Goal: Task Accomplishment & Management: Manage account settings

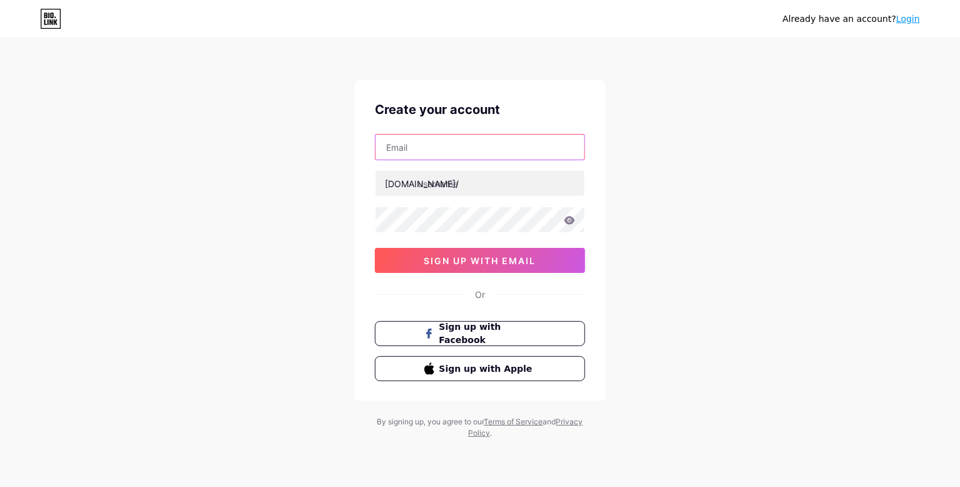
click at [518, 150] on input "text" at bounding box center [480, 147] width 209 height 25
click at [660, 210] on div "Already have an account? Login Create your account [DOMAIN_NAME]/ sign up with …" at bounding box center [480, 239] width 960 height 479
click at [516, 148] on input "text" at bounding box center [480, 147] width 209 height 25
type input "[EMAIL_ADDRESS][DOMAIN_NAME]"
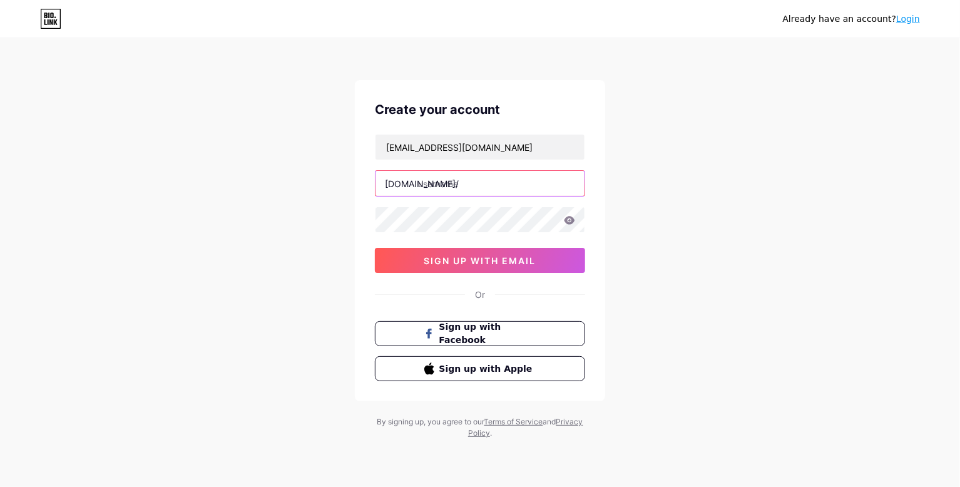
click at [492, 178] on input "text" at bounding box center [480, 183] width 209 height 25
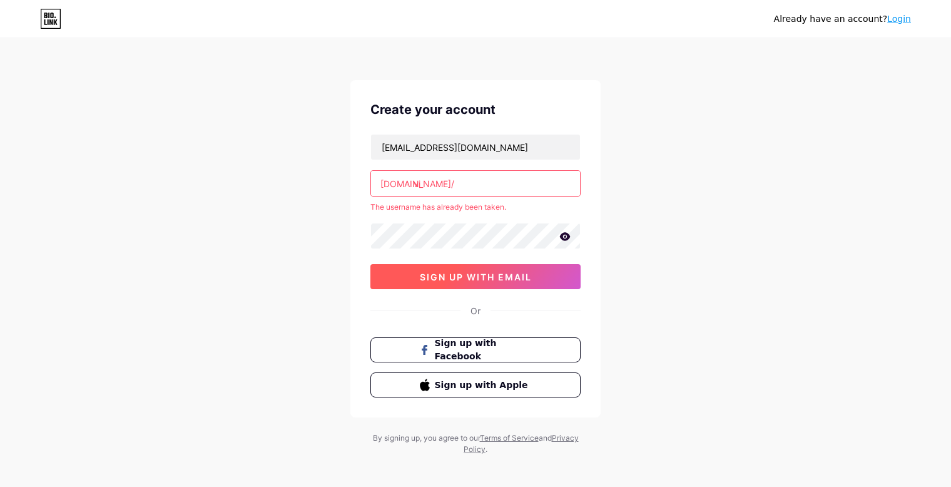
click at [451, 275] on span "sign up with email" at bounding box center [476, 277] width 112 height 11
click at [441, 180] on input "vi" at bounding box center [475, 183] width 209 height 25
click at [442, 180] on input "vi" at bounding box center [475, 183] width 209 height 25
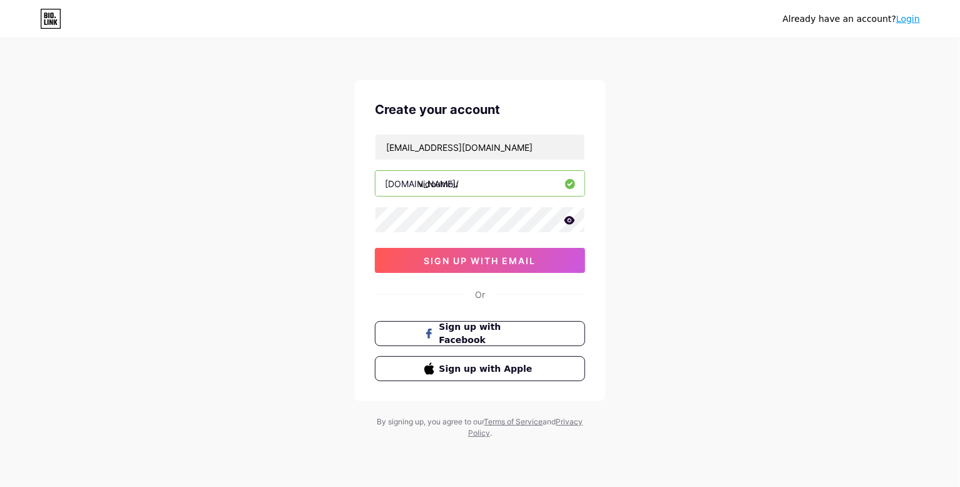
click at [427, 182] on input "vidoumou" at bounding box center [480, 183] width 209 height 25
click at [475, 183] on input "vidoumou" at bounding box center [480, 183] width 209 height 25
click at [424, 185] on input "vidoumou" at bounding box center [480, 183] width 209 height 25
click at [467, 176] on input "doumou" at bounding box center [480, 183] width 209 height 25
click at [472, 173] on input "doumouvi" at bounding box center [480, 183] width 209 height 25
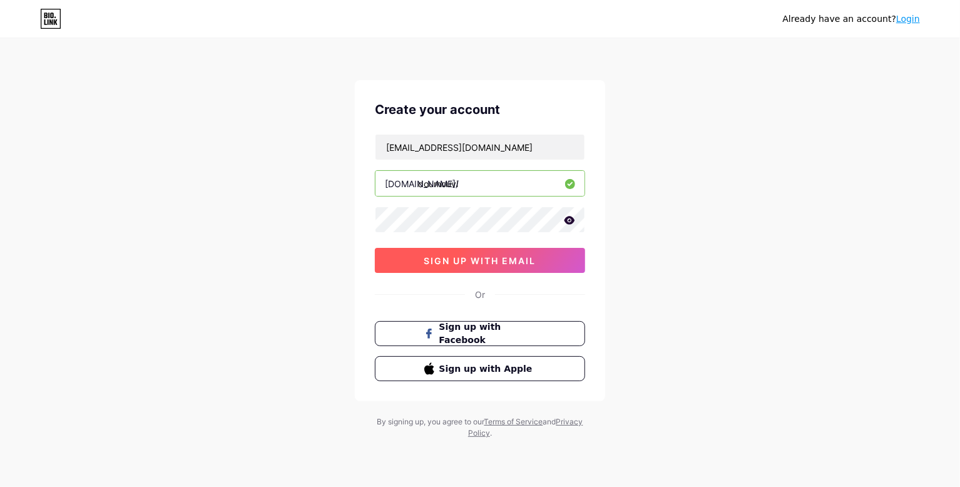
type input "doumouvi"
click at [458, 267] on button "sign up with email" at bounding box center [480, 260] width 210 height 25
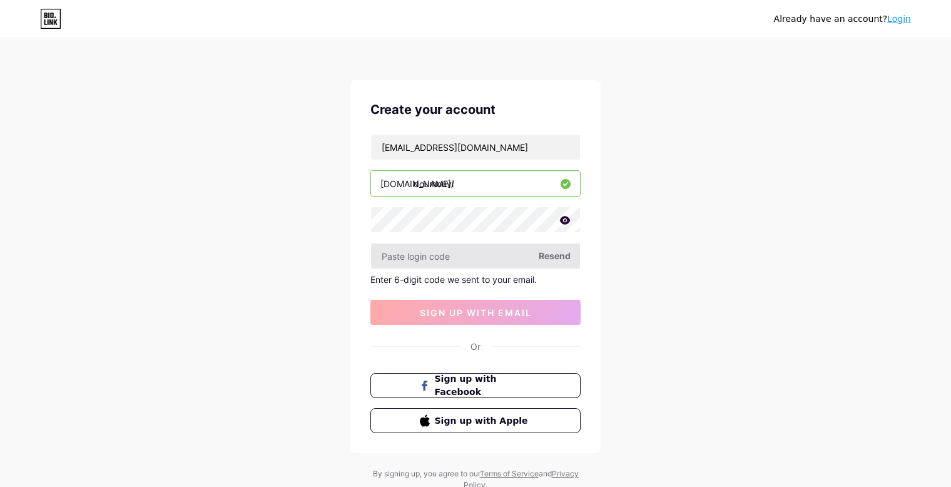
click at [475, 263] on input "text" at bounding box center [475, 255] width 209 height 25
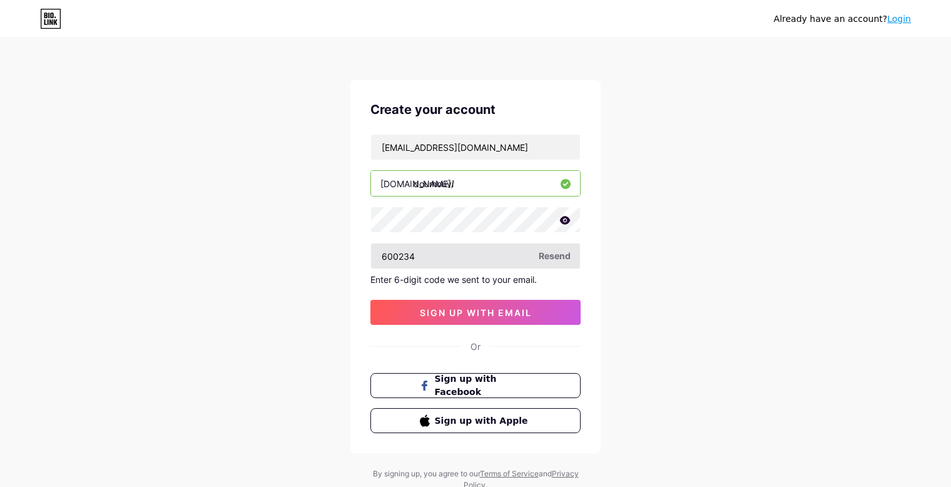
type input "600234"
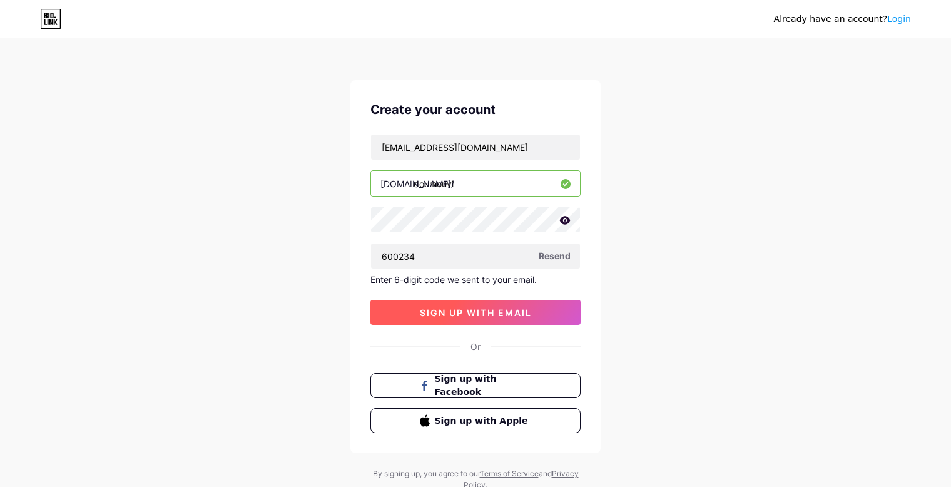
click at [567, 304] on button "sign up with email" at bounding box center [476, 312] width 210 height 25
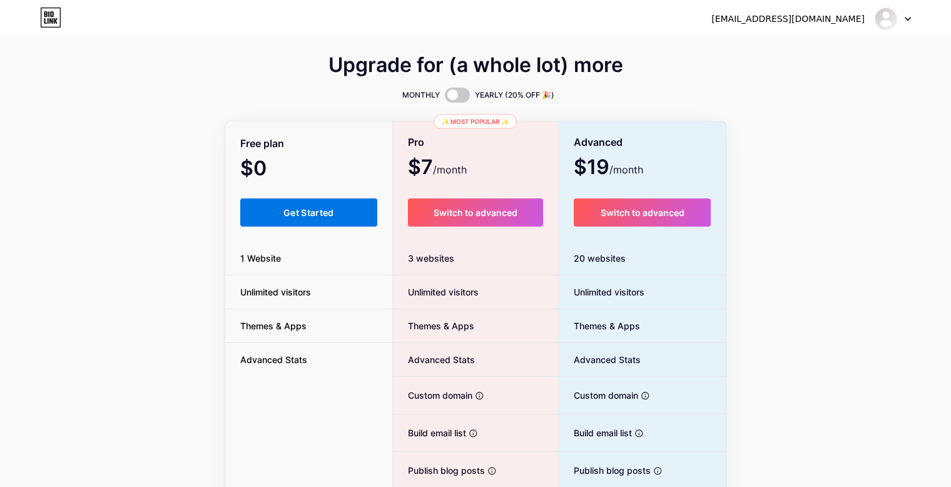
click at [282, 223] on button "Get Started" at bounding box center [308, 212] width 137 height 28
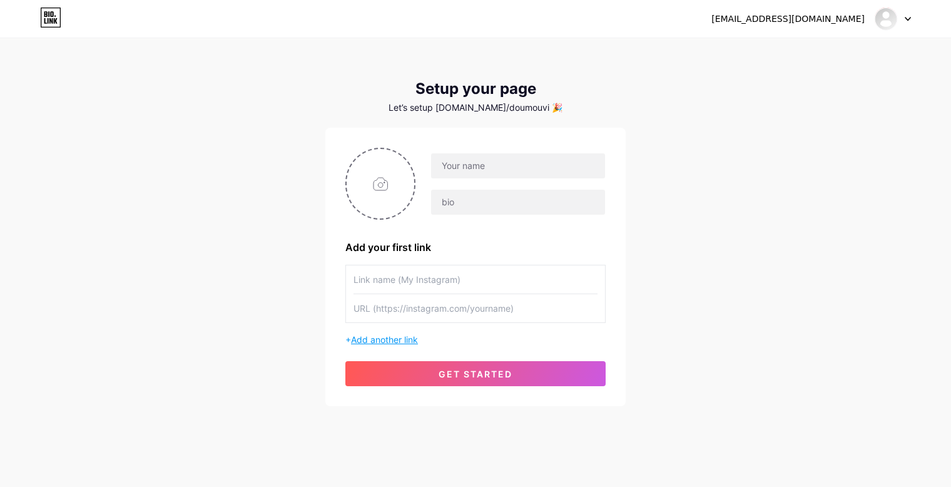
click at [382, 335] on span "Add another link" at bounding box center [384, 339] width 67 height 11
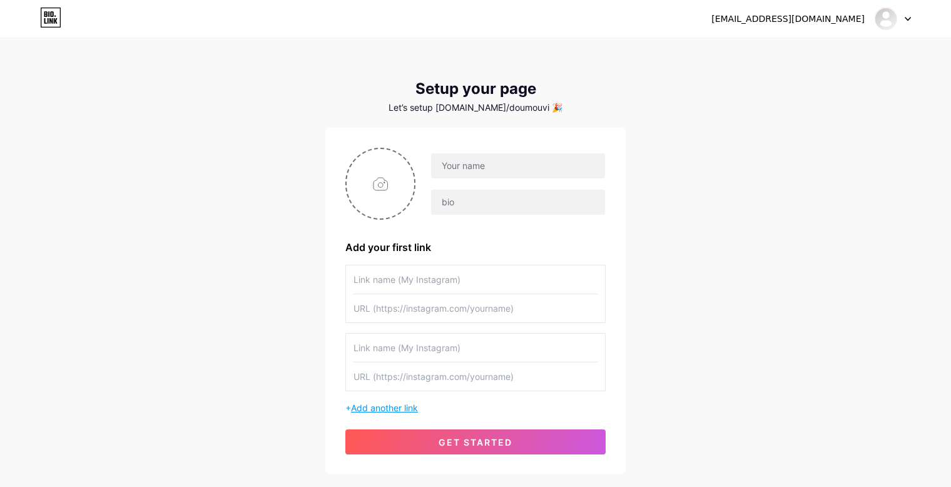
click at [374, 407] on span "Add another link" at bounding box center [384, 407] width 67 height 11
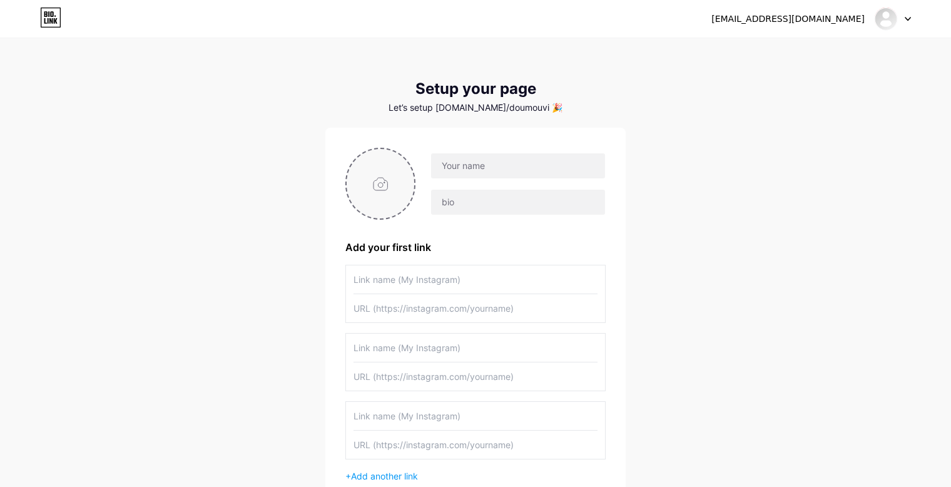
click at [373, 176] on input "file" at bounding box center [381, 183] width 68 height 69
type input "C:\fakepath\souksou mouksou.jpg"
click at [409, 155] on circle at bounding box center [408, 157] width 14 height 14
click at [367, 178] on input "file" at bounding box center [381, 183] width 68 height 69
type input "C:\fakepath\souksou.jpg"
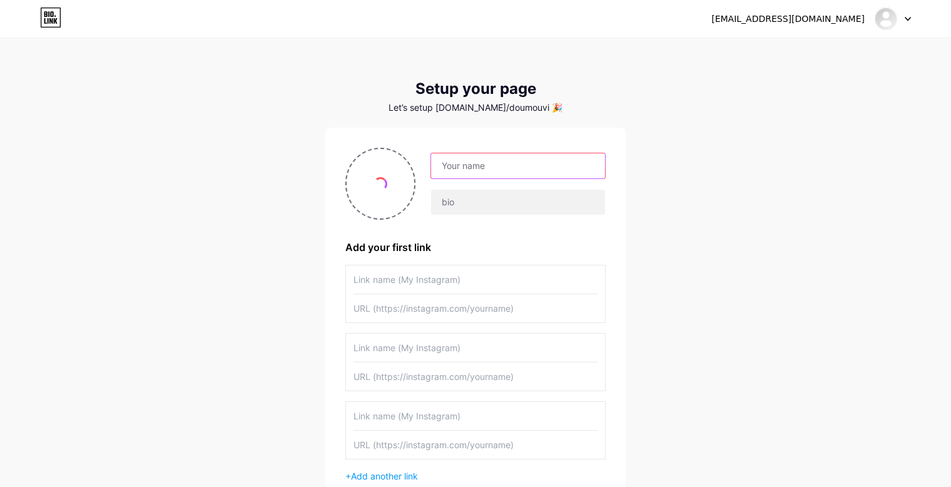
click at [500, 165] on input "text" at bounding box center [518, 165] width 174 height 25
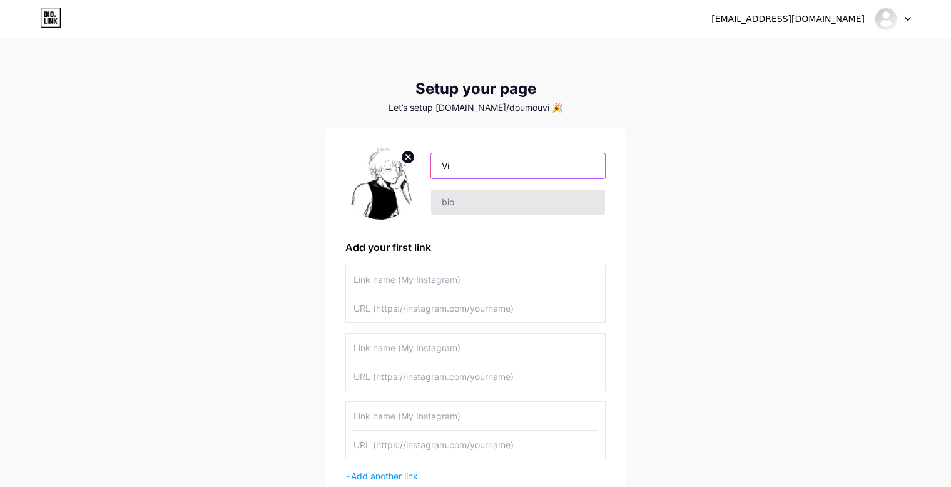
type input "Vi"
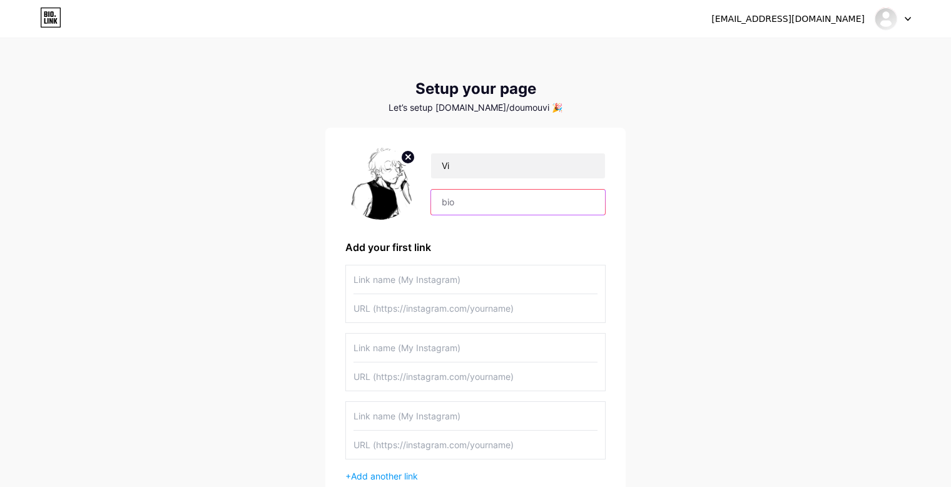
click at [493, 192] on input "text" at bounding box center [518, 202] width 174 height 25
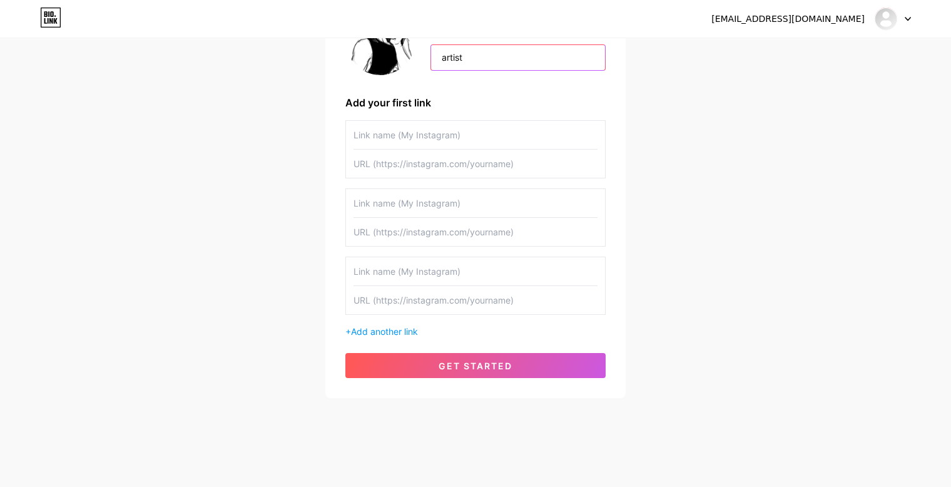
scroll to position [61, 0]
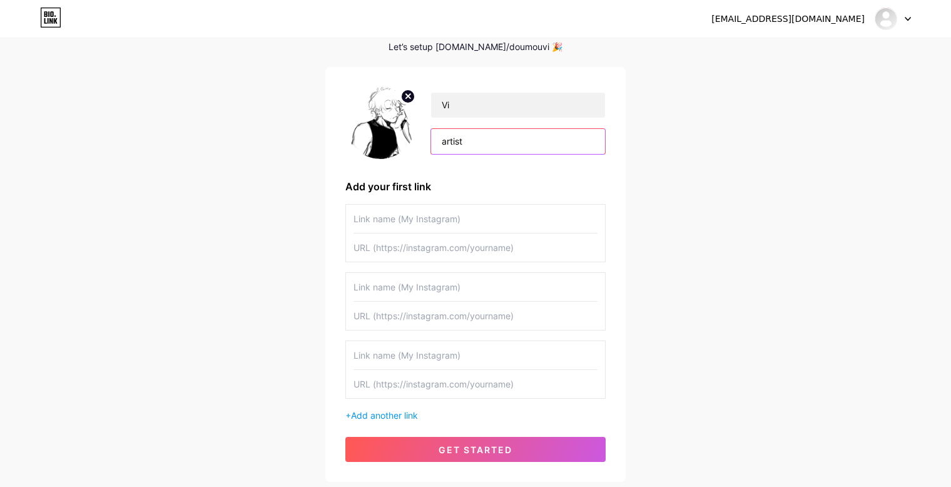
type input "artist"
click at [496, 218] on input "text" at bounding box center [476, 219] width 244 height 28
type input "instagram"
click at [407, 246] on input "text" at bounding box center [476, 247] width 244 height 28
paste input "[URL][DOMAIN_NAME]"
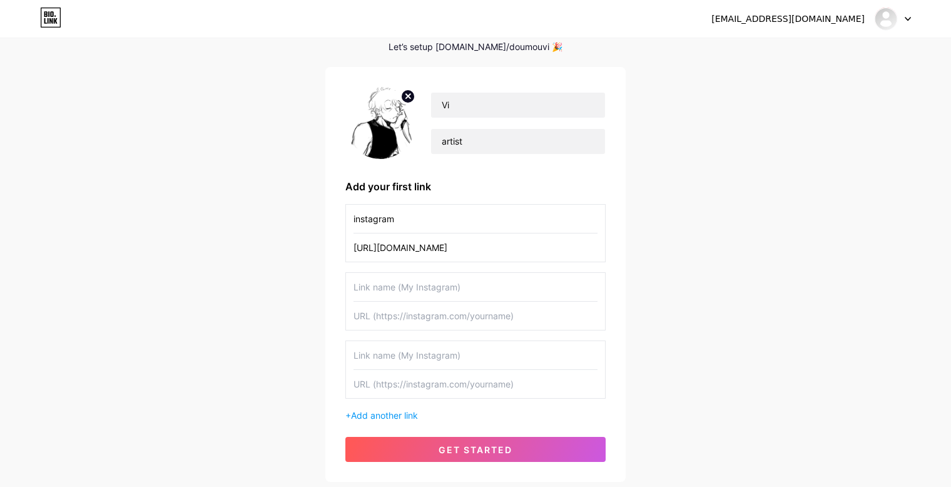
type input "[URL][DOMAIN_NAME]"
click at [435, 284] on input "text" at bounding box center [476, 287] width 244 height 28
click at [417, 317] on input "text" at bounding box center [476, 316] width 244 height 28
paste input "[URL][DOMAIN_NAME][DOMAIN_NAME]"
type input "[URL][DOMAIN_NAME][DOMAIN_NAME]"
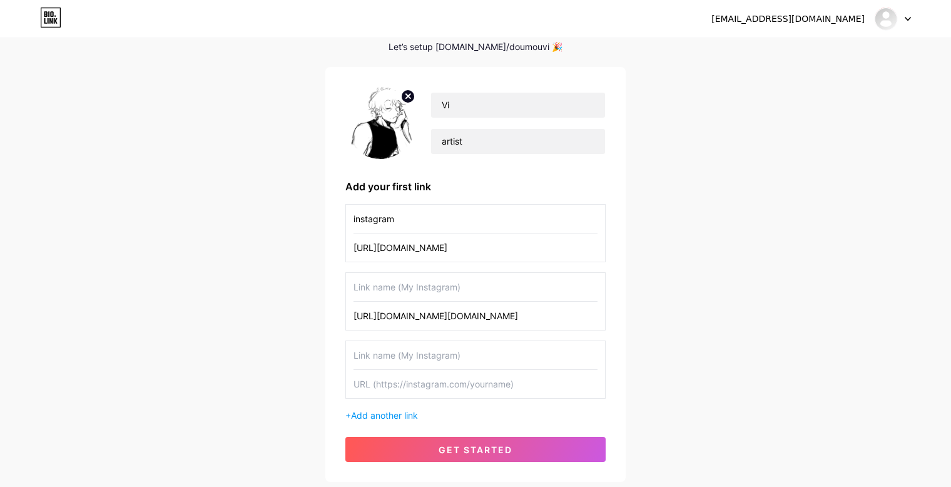
click at [416, 288] on input "text" at bounding box center [476, 287] width 244 height 28
drag, startPoint x: 577, startPoint y: 319, endPoint x: 245, endPoint y: 330, distance: 332.5
click at [245, 330] on div "[EMAIL_ADDRESS][DOMAIN_NAME] Dashboard Logout Setup your page Let’s setup [DOMA…" at bounding box center [475, 230] width 951 height 583
click at [405, 280] on input "text" at bounding box center [476, 287] width 244 height 28
type input "youtube"
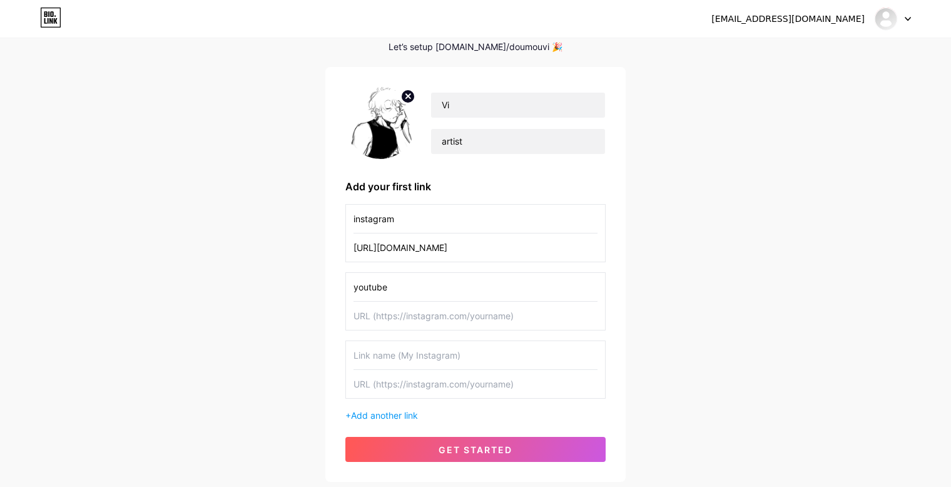
click at [355, 215] on input "instagram" at bounding box center [476, 219] width 244 height 28
type input "Instagram"
click at [357, 284] on input "youtube" at bounding box center [476, 287] width 244 height 28
type input "Youtube"
click at [442, 315] on input "text" at bounding box center [476, 316] width 244 height 28
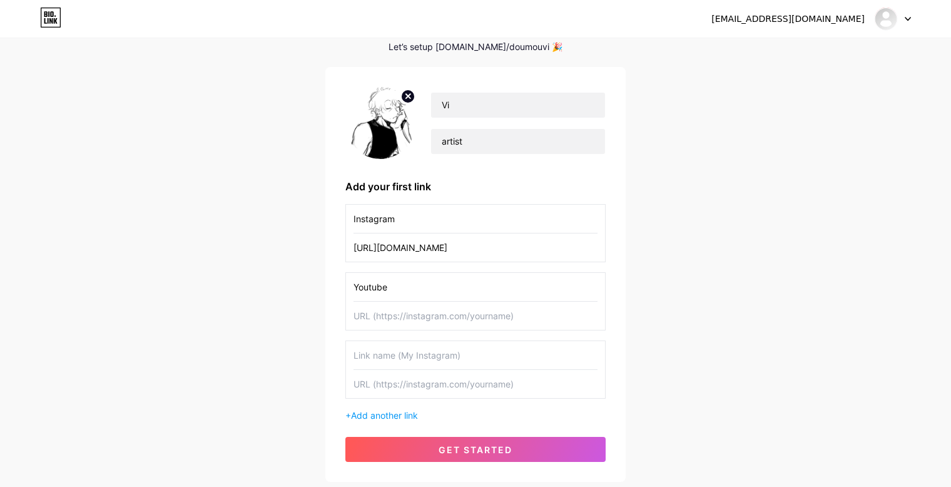
paste input "[URL][DOMAIN_NAME]"
type input "[URL][DOMAIN_NAME]"
click at [466, 349] on input "text" at bounding box center [476, 355] width 244 height 28
click at [412, 359] on input "text" at bounding box center [476, 355] width 244 height 28
click at [481, 364] on input "discord" at bounding box center [476, 355] width 244 height 28
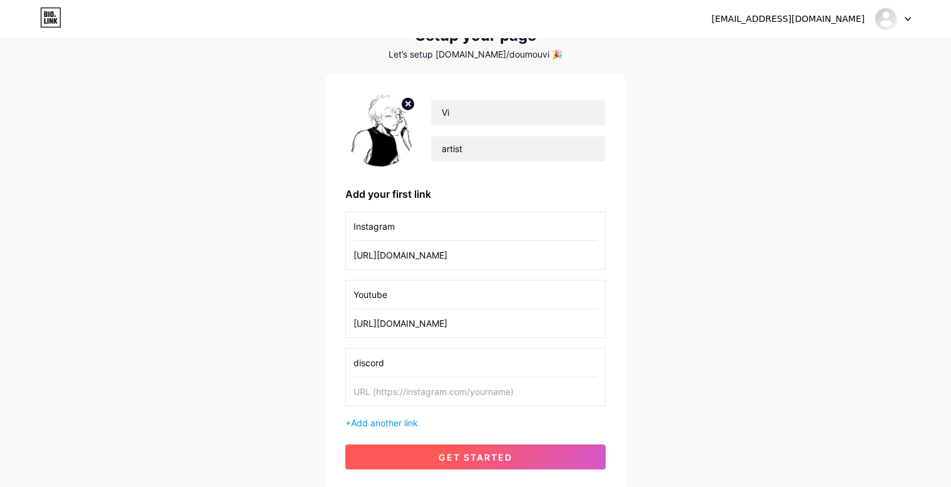
scroll to position [0, 0]
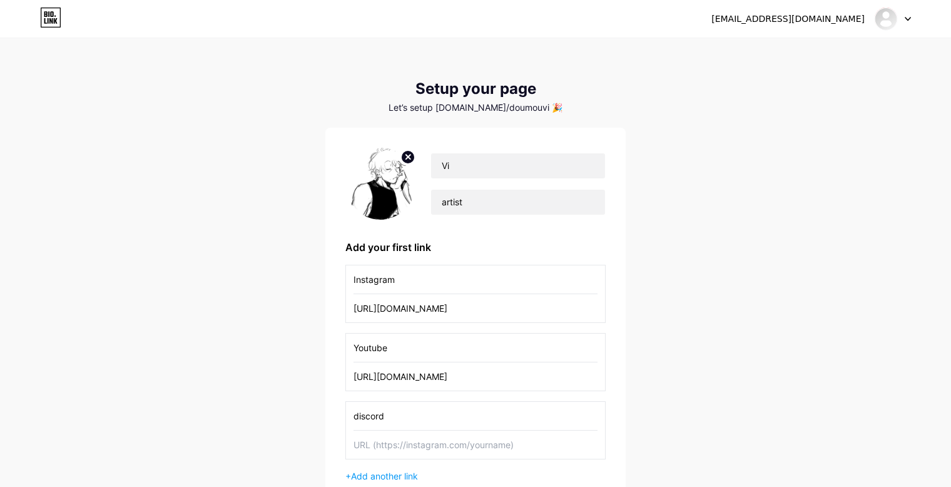
click at [359, 415] on input "discord" at bounding box center [476, 416] width 244 height 28
type input "Discord"
click at [450, 439] on input "text" at bounding box center [476, 445] width 244 height 28
paste input "[URL][DOMAIN_NAME]"
type input "[URL][DOMAIN_NAME]"
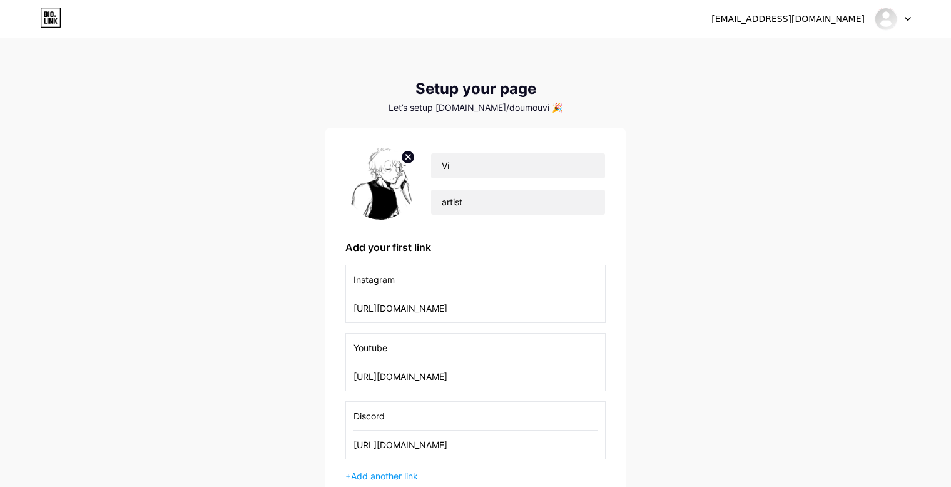
click at [473, 407] on input "Discord" at bounding box center [476, 416] width 244 height 28
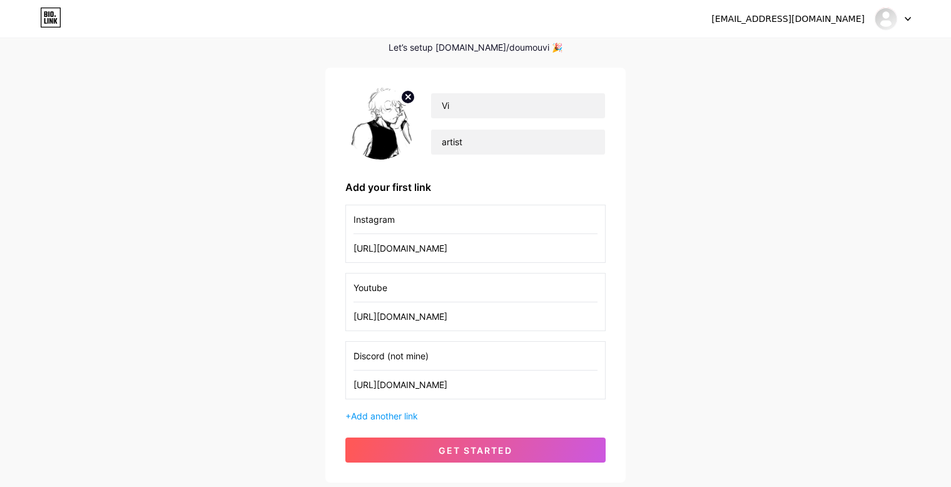
scroll to position [145, 0]
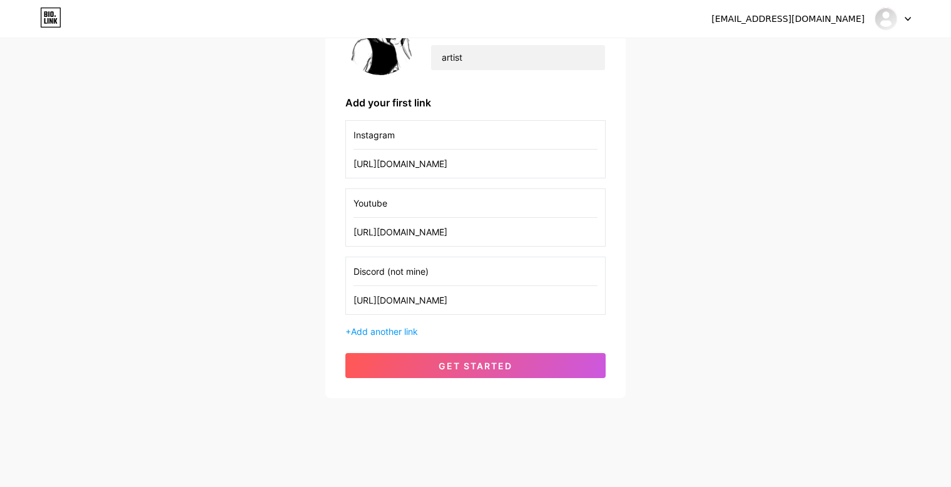
click at [425, 270] on input "Discord (not mine)" at bounding box center [476, 271] width 244 height 28
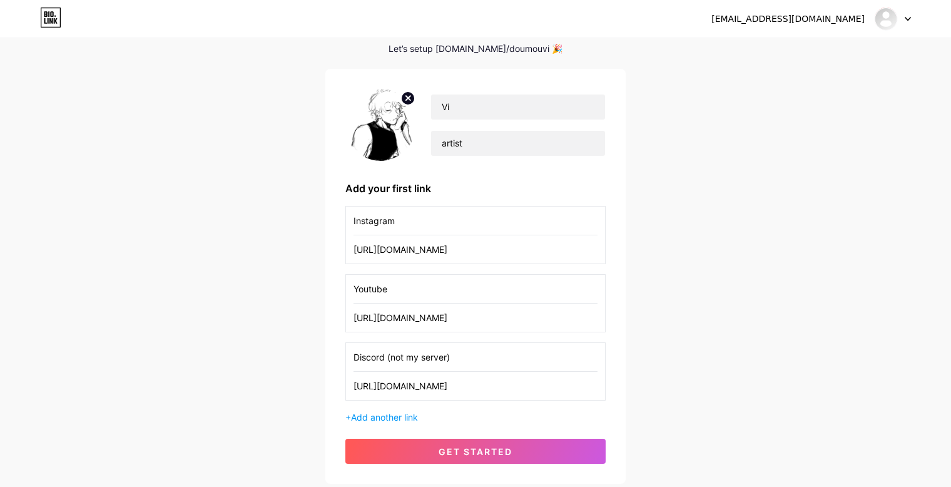
scroll to position [83, 0]
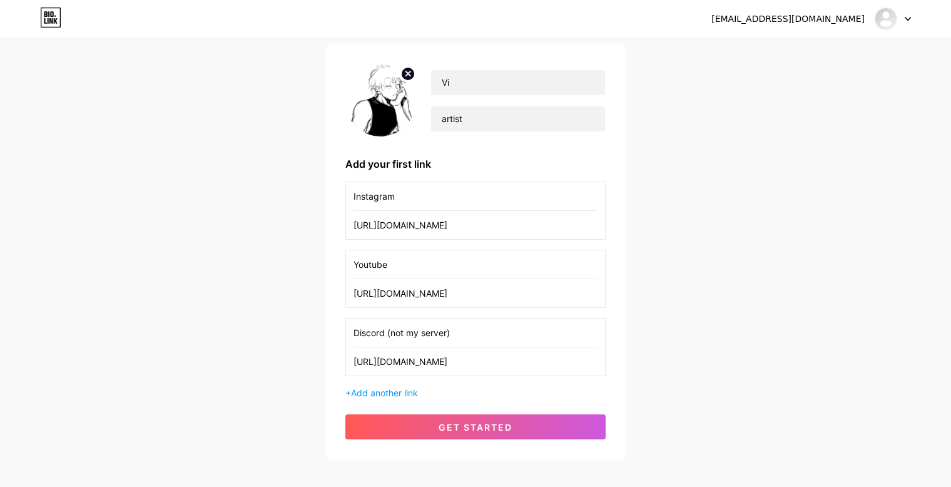
drag, startPoint x: 441, startPoint y: 335, endPoint x: 321, endPoint y: 347, distance: 120.1
click at [321, 347] on div "[EMAIL_ADDRESS][DOMAIN_NAME] Dashboard Logout Setup your page Let’s setup [DOMA…" at bounding box center [475, 208] width 951 height 583
click at [469, 330] on input "Discord (not my server)" at bounding box center [476, 333] width 244 height 28
drag, startPoint x: 469, startPoint y: 330, endPoint x: 385, endPoint y: 342, distance: 85.3
click at [385, 342] on input "Discord (not my server)" at bounding box center [476, 333] width 244 height 28
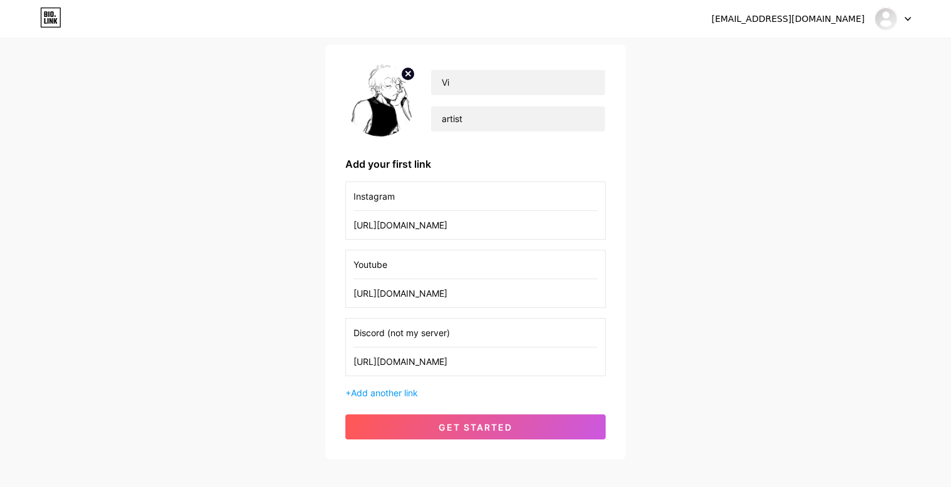
type input "Discord"
click at [426, 334] on input "Discord" at bounding box center [476, 333] width 244 height 28
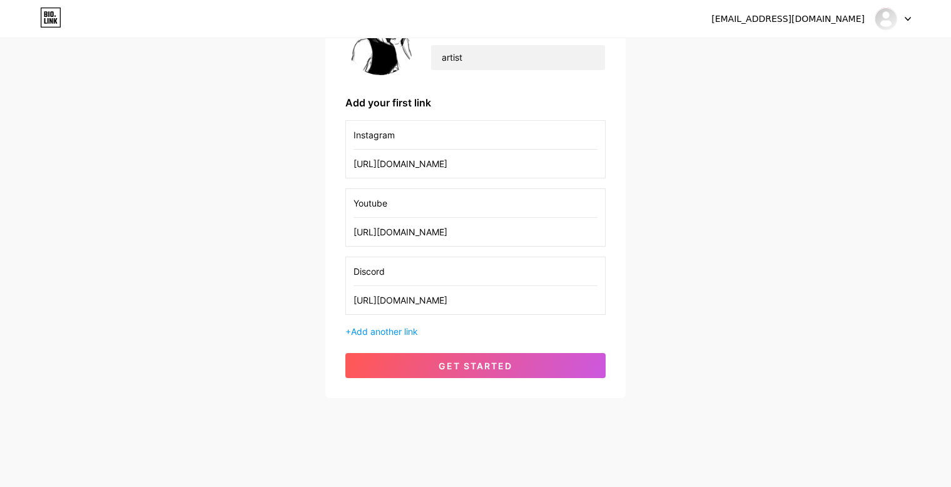
scroll to position [61, 0]
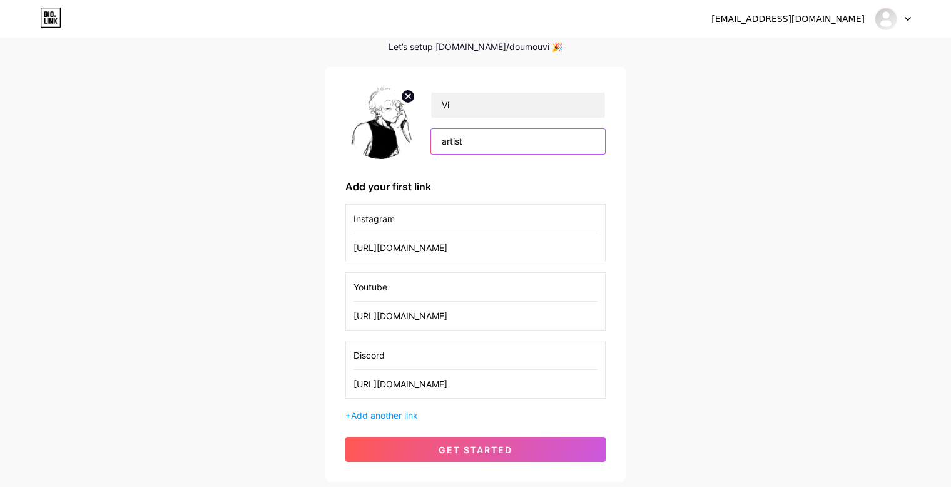
click at [526, 149] on input "artist" at bounding box center [518, 141] width 174 height 25
type input "a"
click at [458, 348] on input "Discord" at bounding box center [476, 355] width 244 height 28
click at [486, 357] on input "Discord (" at bounding box center [476, 355] width 244 height 28
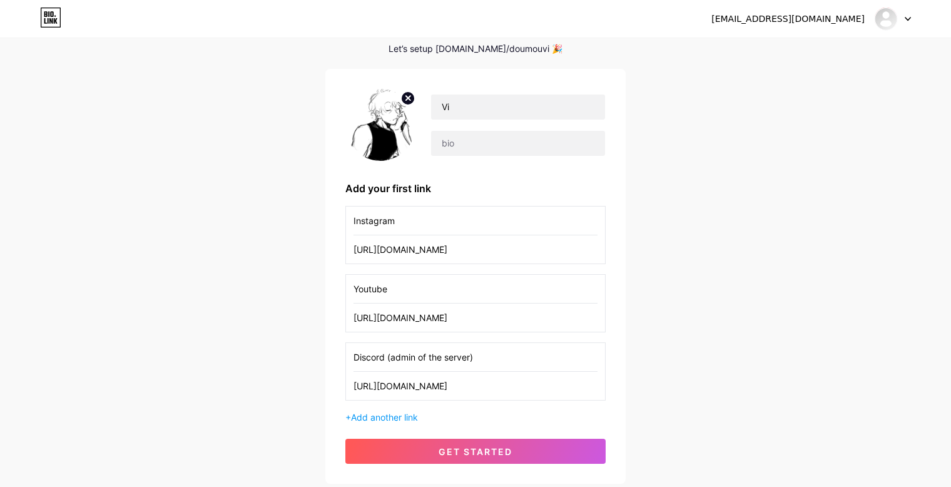
scroll to position [83, 0]
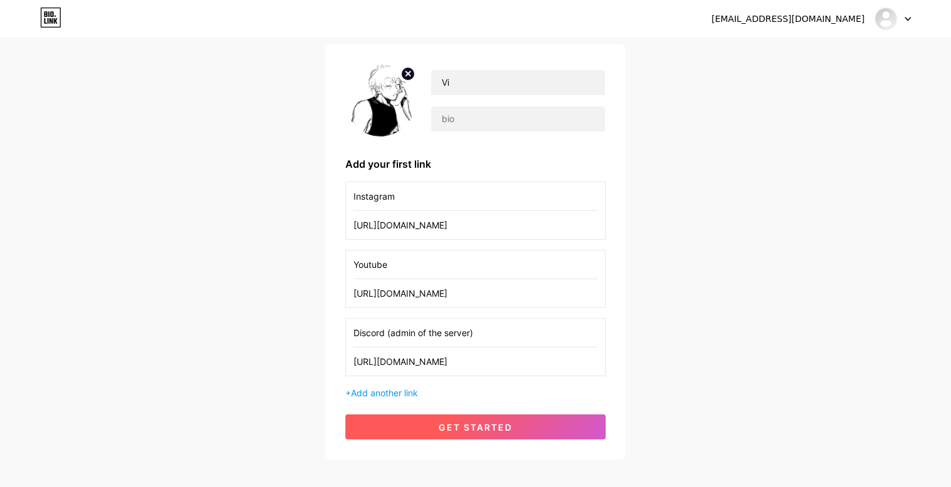
type input "Discord (admin of the server)"
click at [481, 429] on span "get started" at bounding box center [476, 427] width 74 height 11
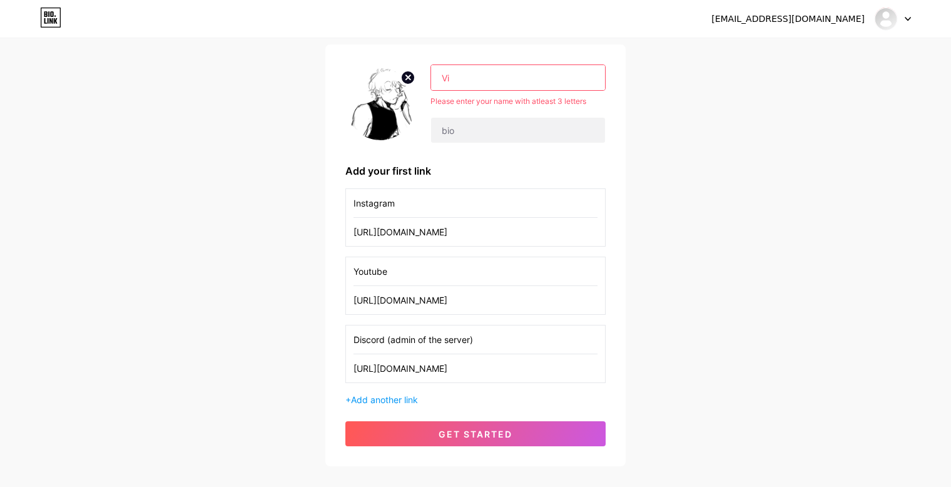
click at [501, 78] on input "Vi" at bounding box center [518, 77] width 174 height 25
click at [443, 77] on input "Vi" at bounding box center [518, 77] width 174 height 25
click at [456, 77] on input "Vi" at bounding box center [518, 77] width 174 height 25
type input "V"
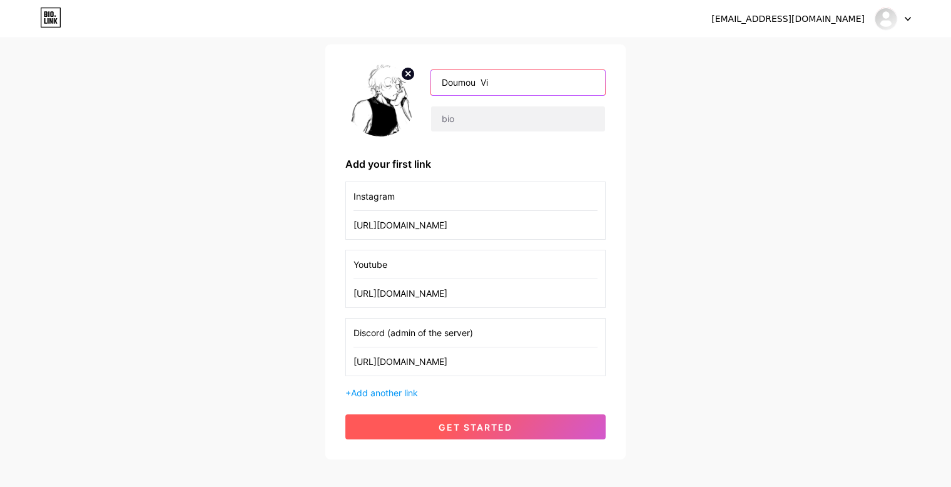
type input "Doumou Vi"
click at [463, 435] on button "get started" at bounding box center [475, 426] width 260 height 25
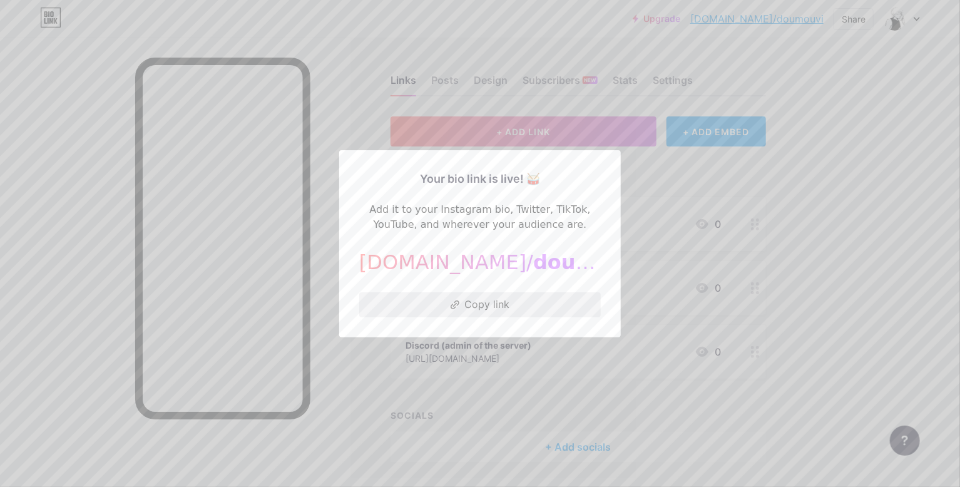
click at [518, 303] on button "Copy link" at bounding box center [480, 304] width 242 height 25
click at [771, 177] on div at bounding box center [480, 243] width 960 height 487
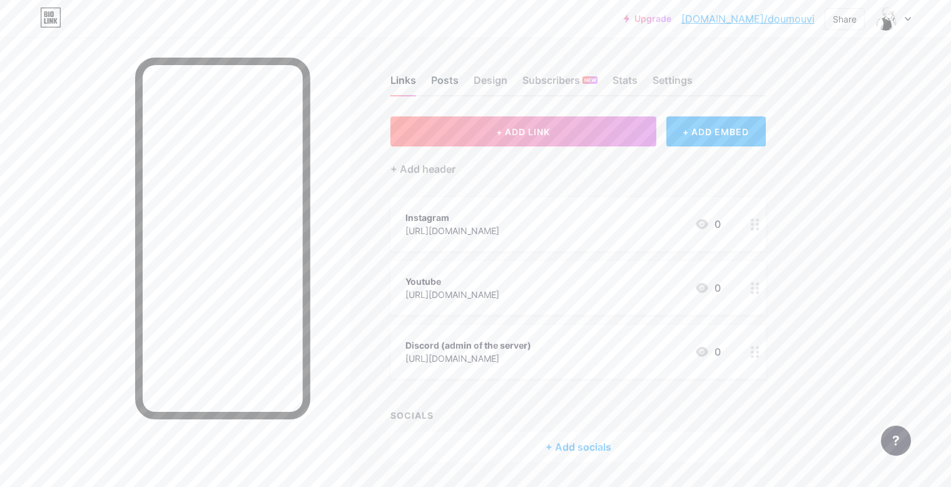
click at [448, 81] on div "Posts" at bounding box center [445, 84] width 28 height 23
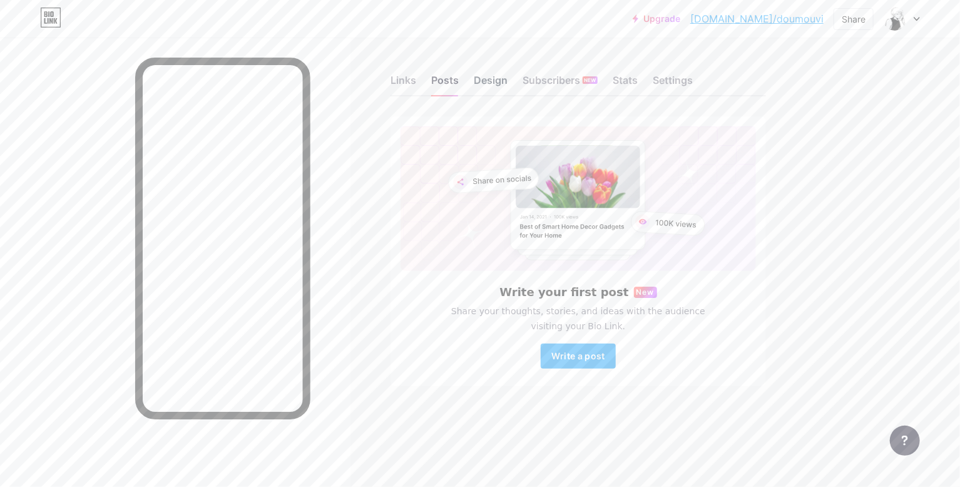
click at [483, 78] on div "Design" at bounding box center [491, 84] width 34 height 23
click at [491, 81] on div "Design" at bounding box center [491, 84] width 34 height 23
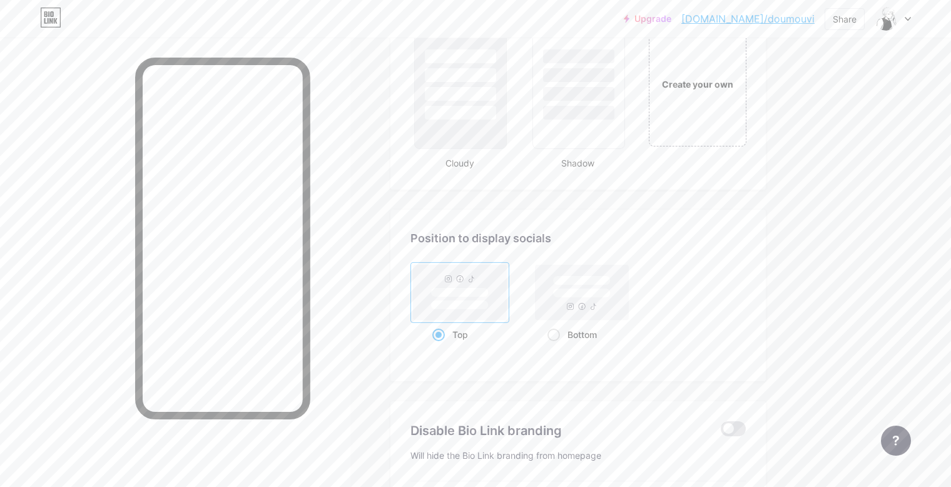
scroll to position [1634, 0]
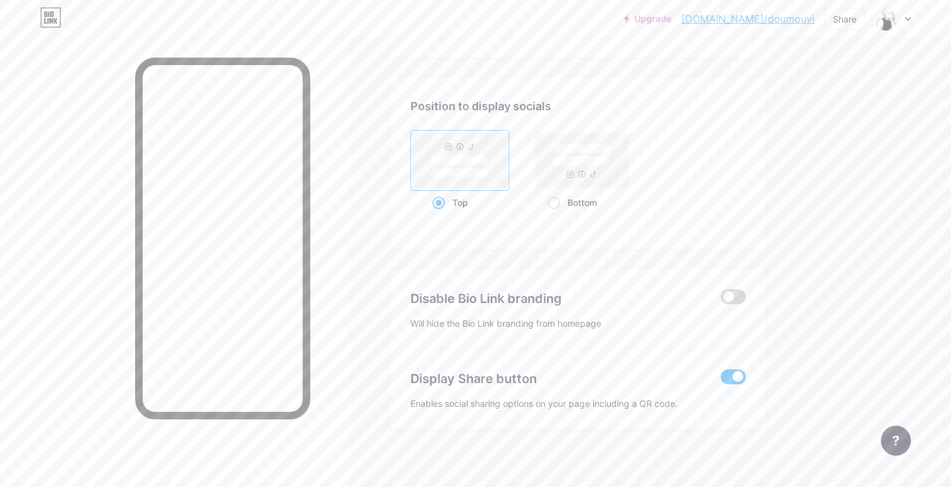
click at [737, 296] on span at bounding box center [733, 296] width 25 height 15
click at [721, 300] on input "checkbox" at bounding box center [721, 300] width 0 height 0
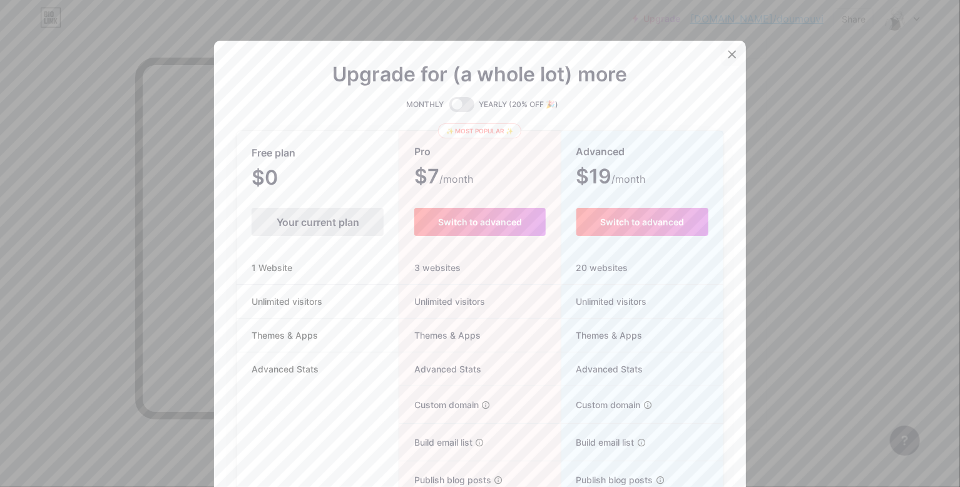
click at [730, 54] on icon at bounding box center [732, 54] width 10 height 10
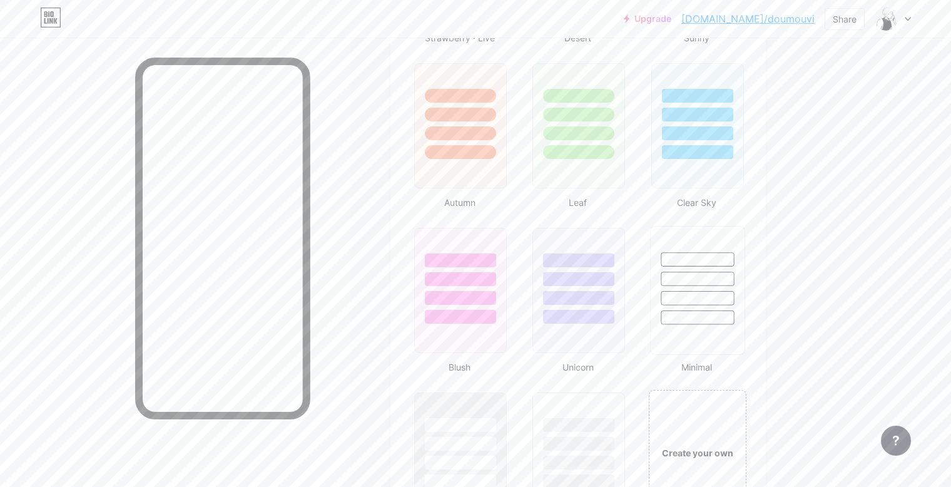
scroll to position [1300, 0]
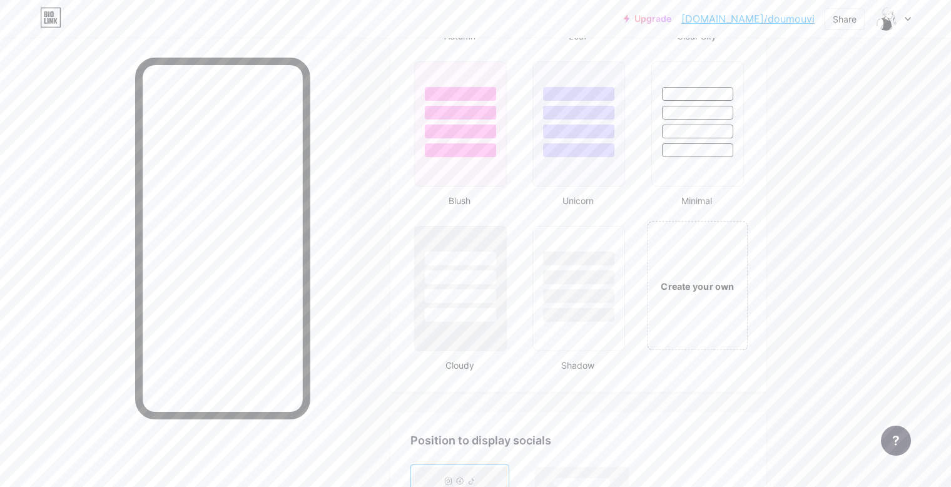
click at [700, 264] on div "Create your own" at bounding box center [697, 285] width 101 height 129
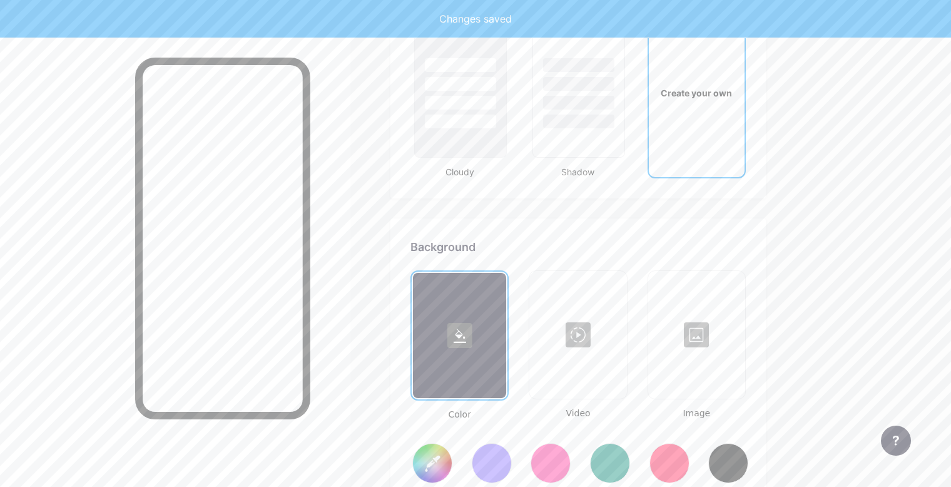
scroll to position [1657, 0]
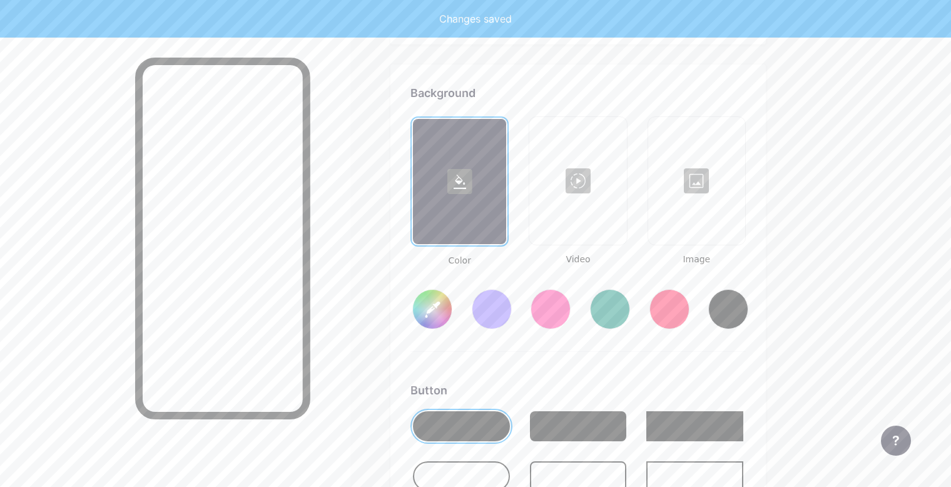
type input "#ffffff"
type input "#000000"
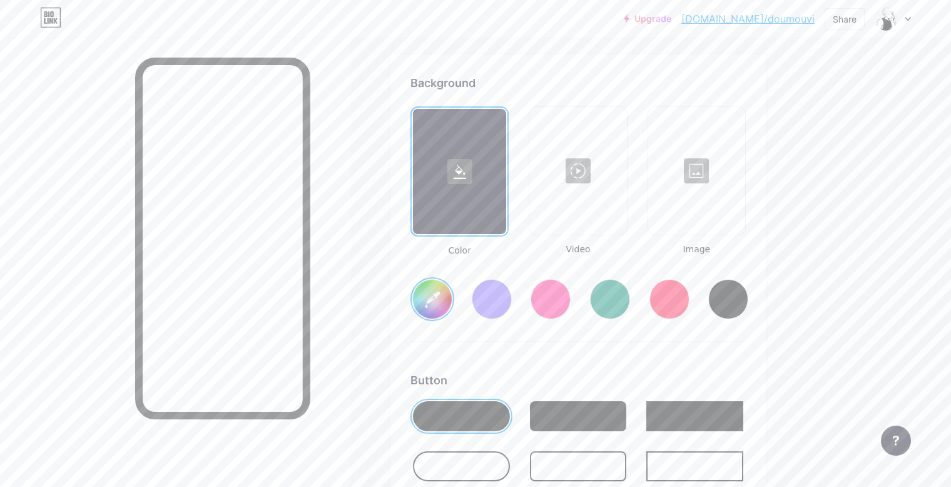
click at [693, 188] on div at bounding box center [697, 170] width 95 height 125
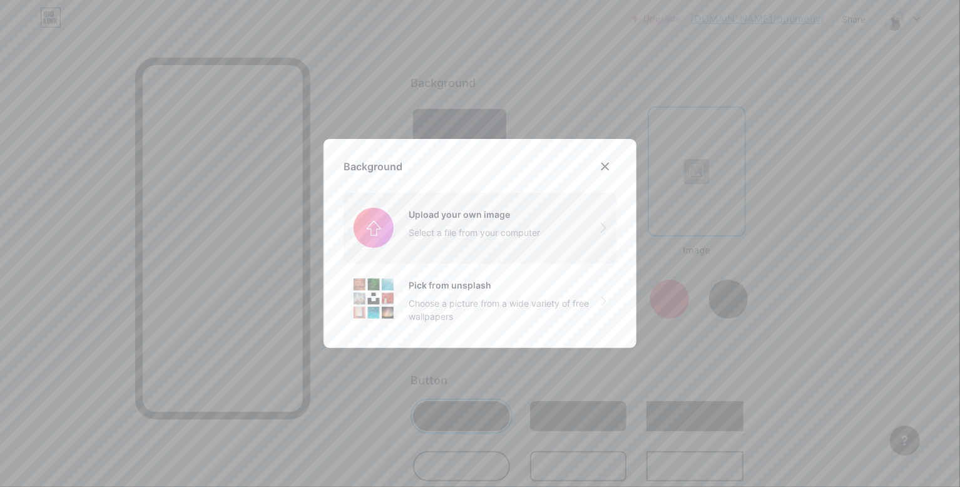
click at [585, 247] on input "file" at bounding box center [480, 228] width 273 height 70
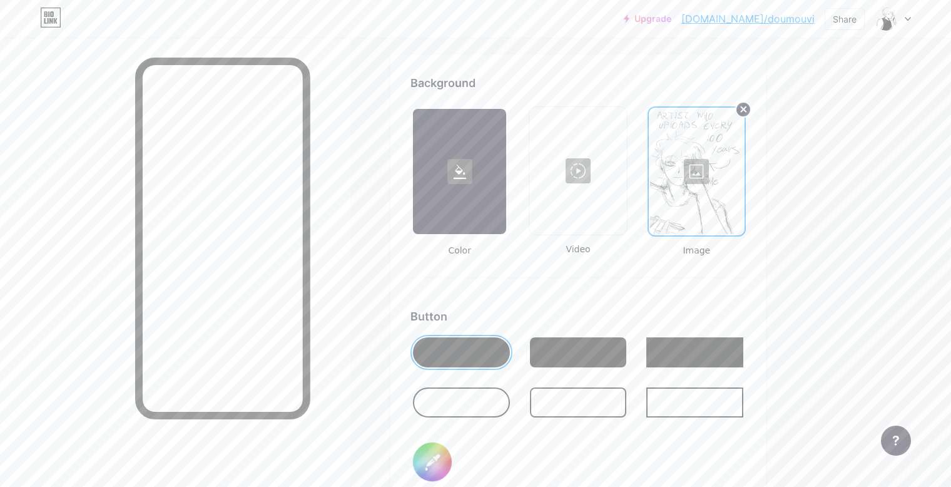
click at [745, 102] on circle at bounding box center [743, 109] width 15 height 15
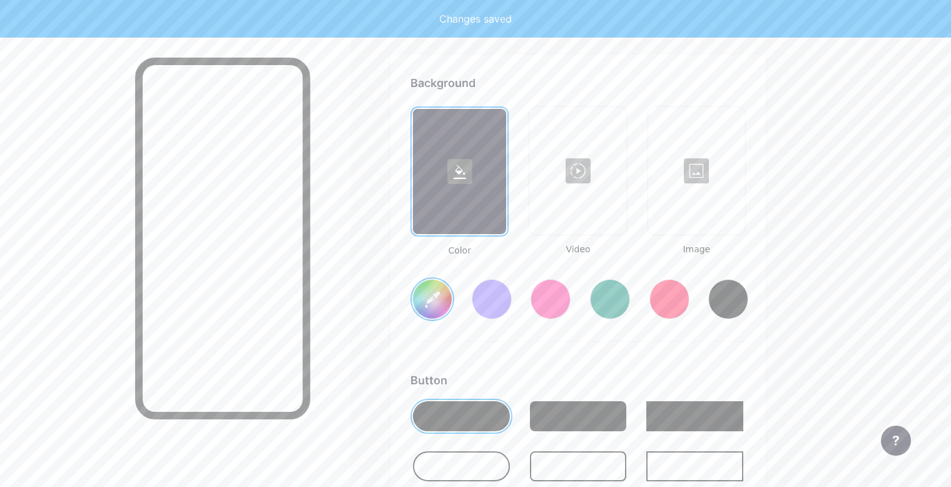
click at [570, 177] on div at bounding box center [578, 170] width 95 height 125
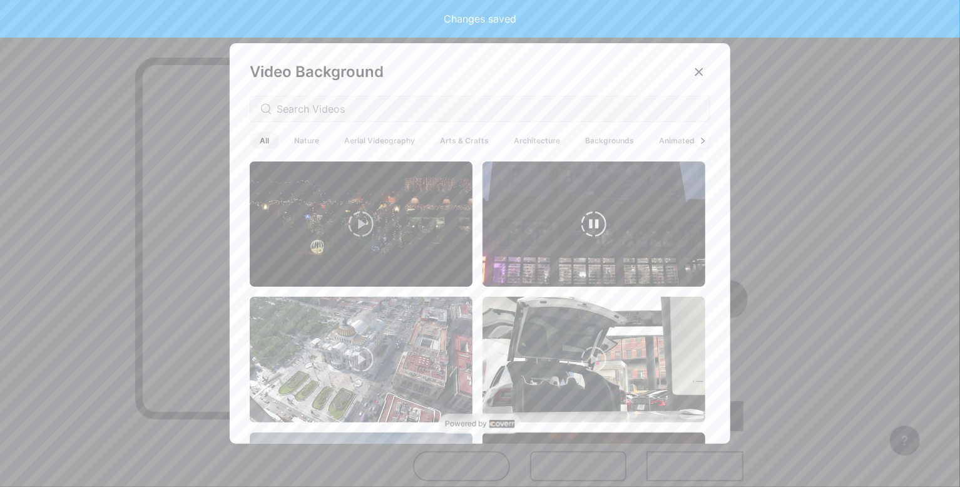
type input "#ffffff"
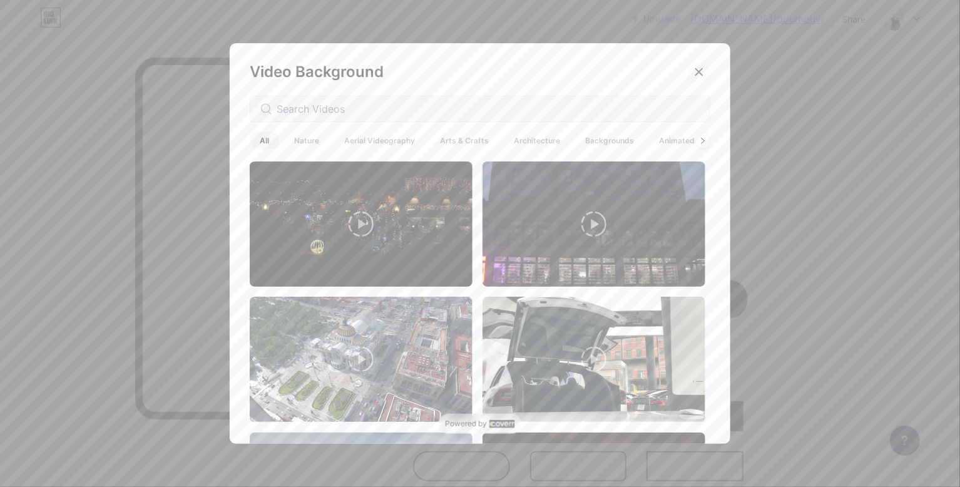
click at [696, 70] on icon at bounding box center [699, 72] width 7 height 7
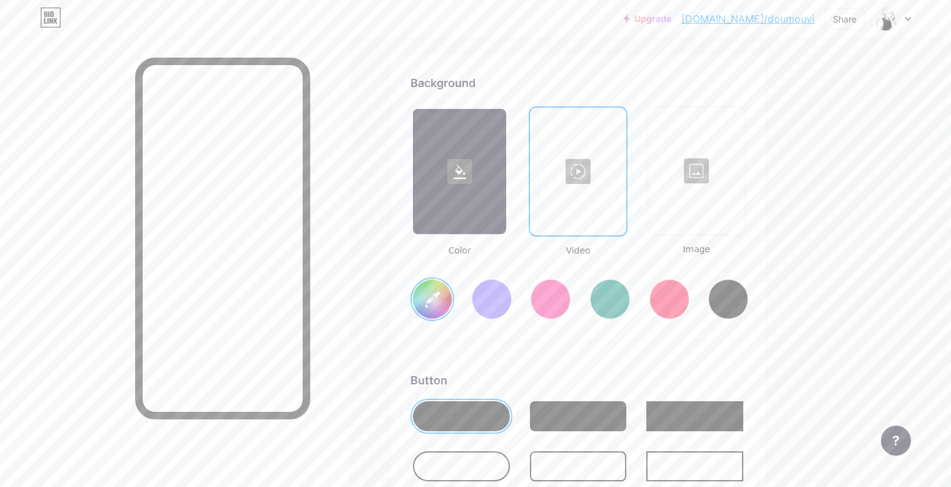
click at [691, 182] on div at bounding box center [697, 170] width 95 height 125
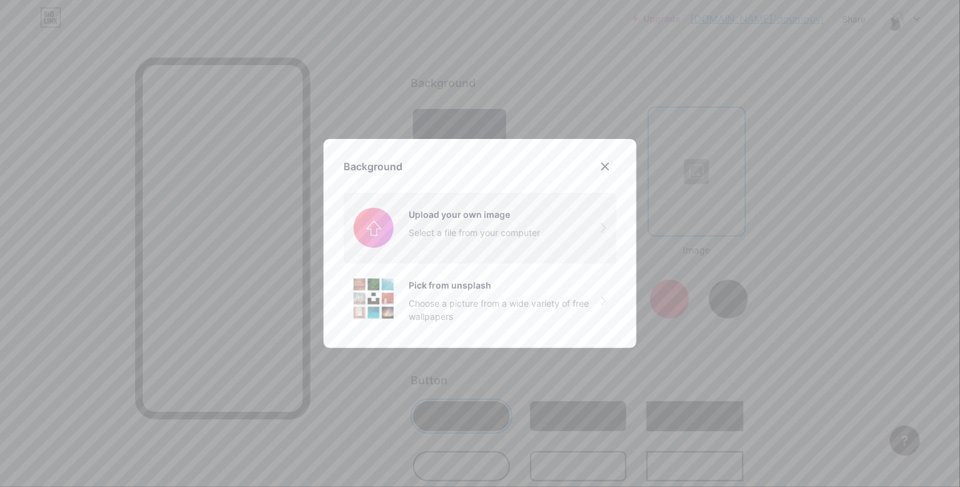
click at [439, 245] on input "file" at bounding box center [480, 228] width 273 height 70
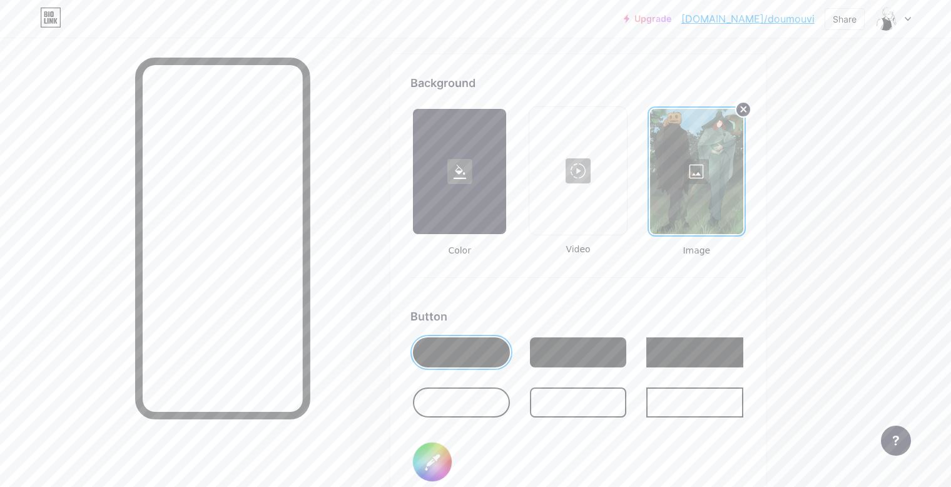
click at [745, 107] on icon at bounding box center [744, 109] width 5 height 5
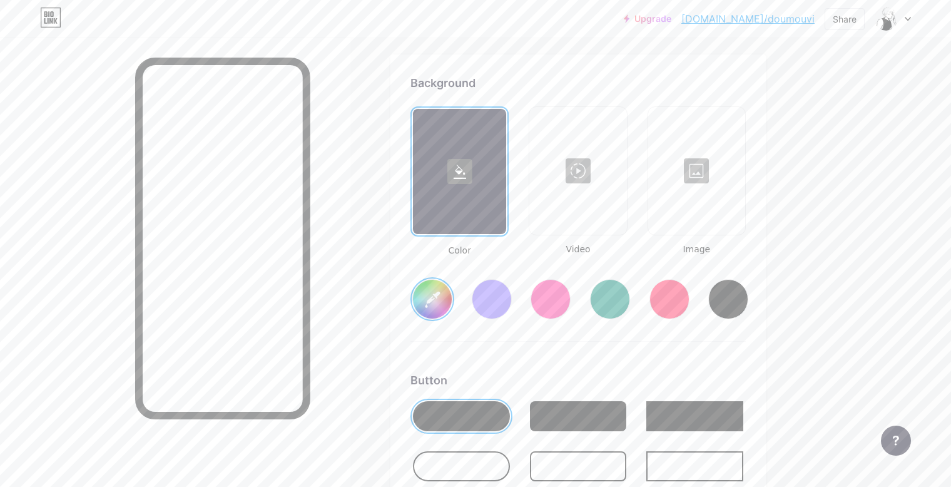
click at [470, 197] on div at bounding box center [459, 171] width 93 height 125
click at [493, 292] on div at bounding box center [492, 299] width 40 height 40
click at [545, 298] on div at bounding box center [551, 299] width 40 height 40
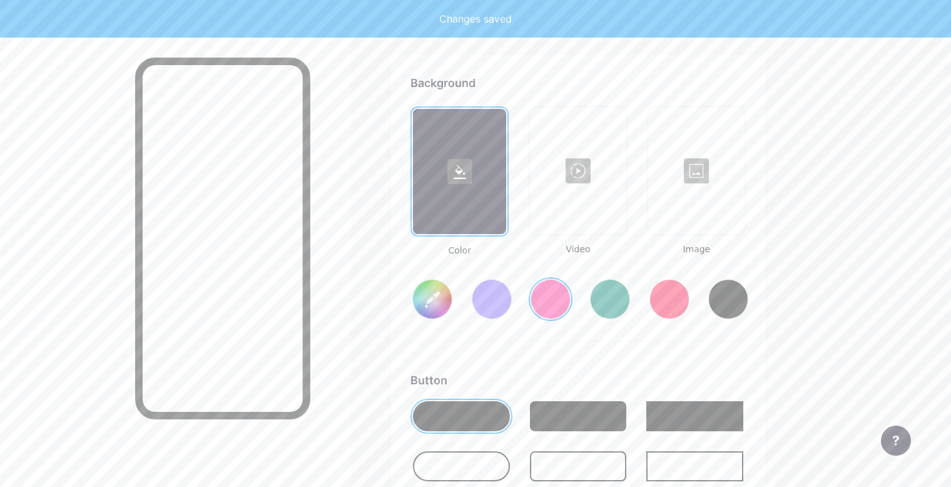
scroll to position [1741, 0]
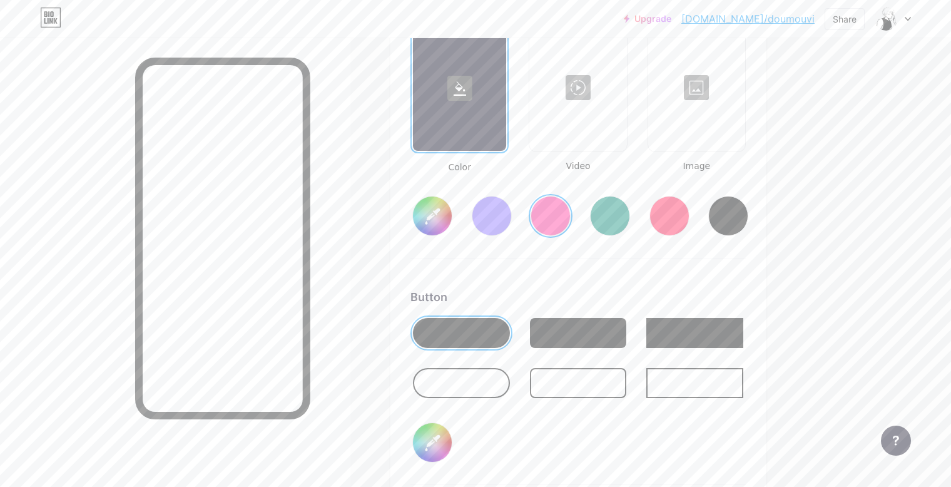
click at [433, 225] on input "#ff2e96" at bounding box center [432, 216] width 39 height 39
click at [596, 330] on div at bounding box center [578, 333] width 97 height 30
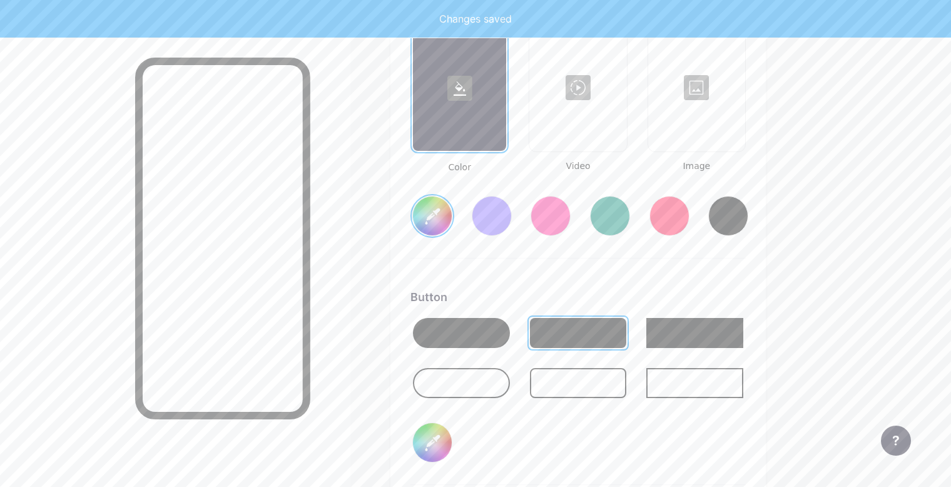
type input "#4a4b5e"
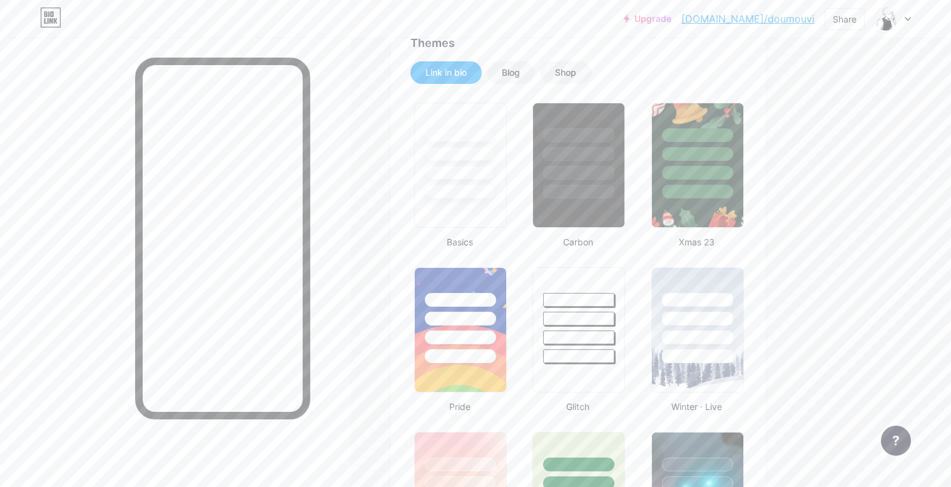
scroll to position [0, 0]
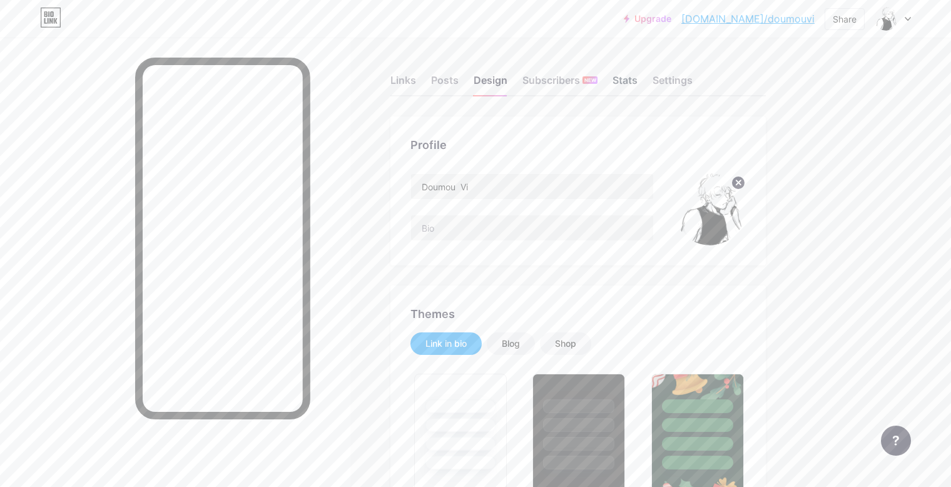
click at [623, 82] on div "Stats" at bounding box center [625, 84] width 25 height 23
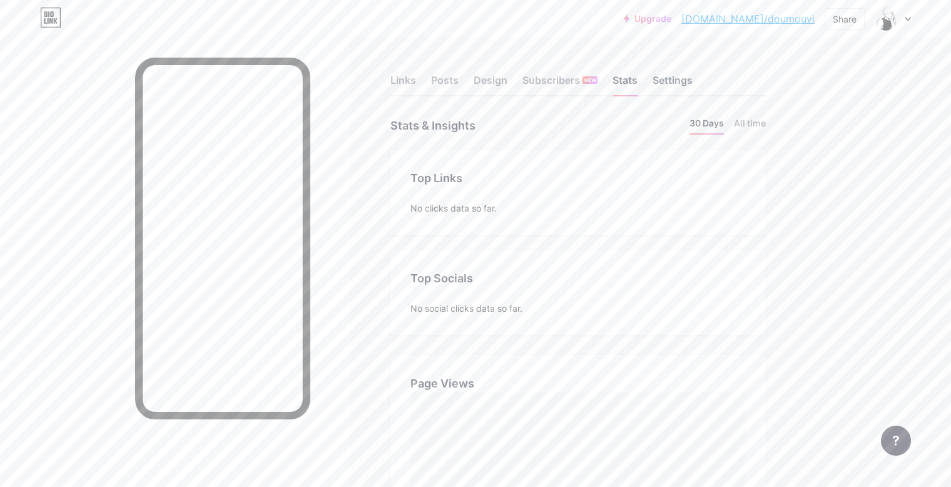
click at [678, 75] on div "Settings" at bounding box center [673, 84] width 40 height 23
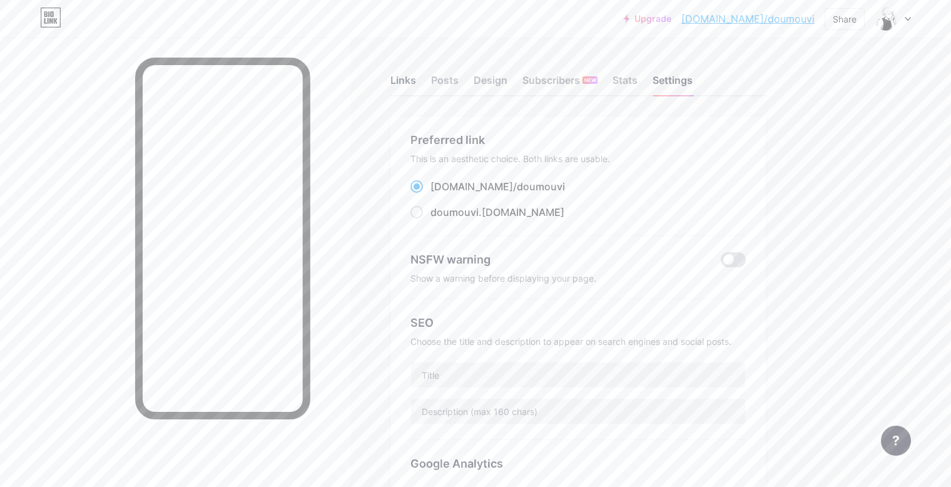
click at [400, 84] on div "Links" at bounding box center [404, 84] width 26 height 23
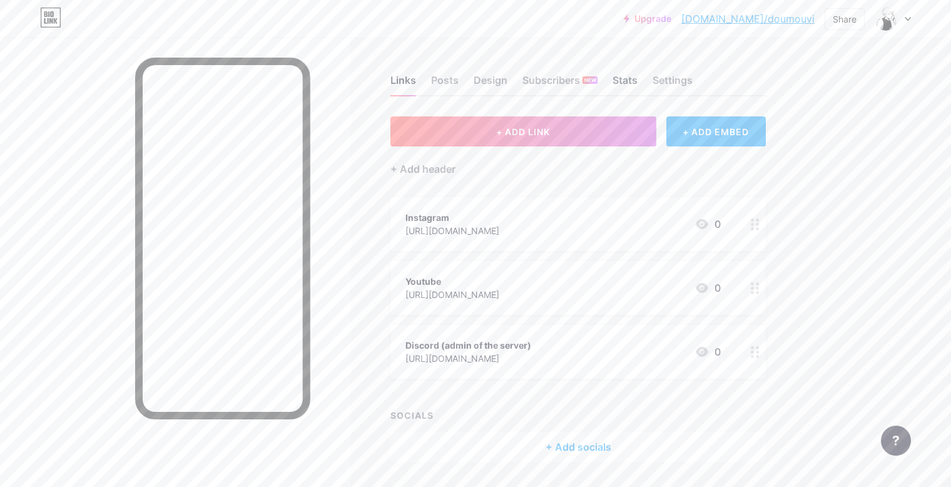
click at [619, 92] on div "Stats" at bounding box center [625, 84] width 25 height 23
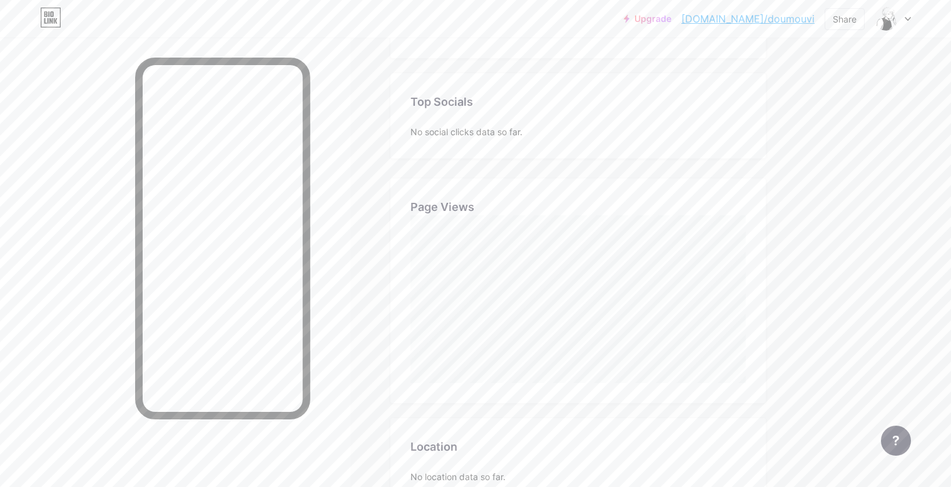
scroll to position [250, 0]
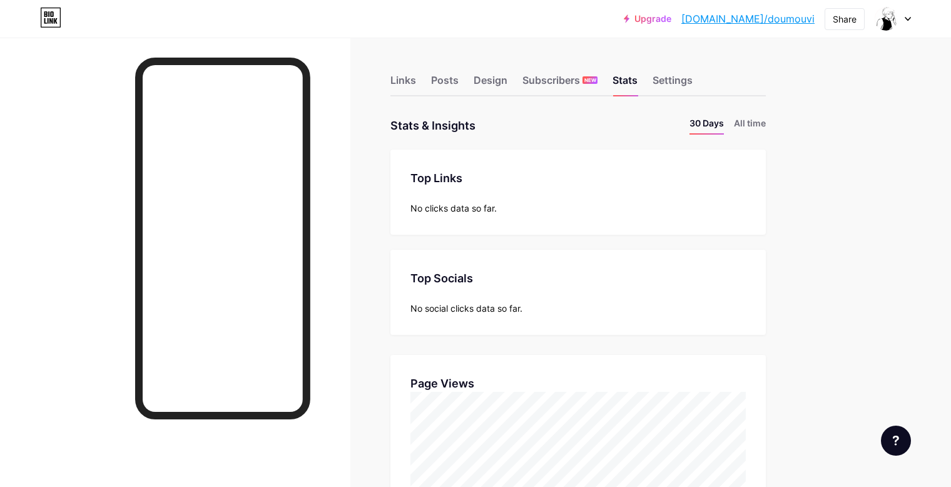
click at [389, 63] on div "Links Posts Design Subscribers NEW Stats Settings Stats & Insights Page Stats 3…" at bounding box center [409, 440] width 819 height 805
click at [391, 73] on div "Links" at bounding box center [404, 84] width 26 height 23
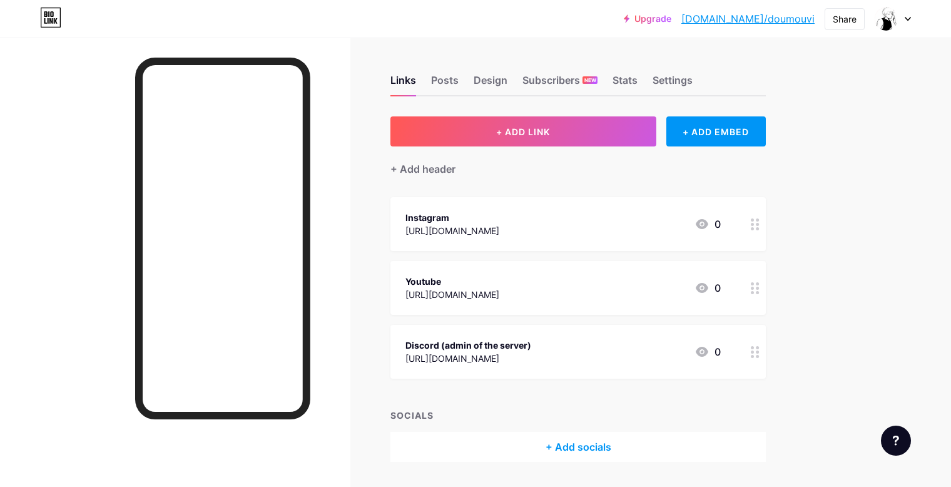
scroll to position [36, 0]
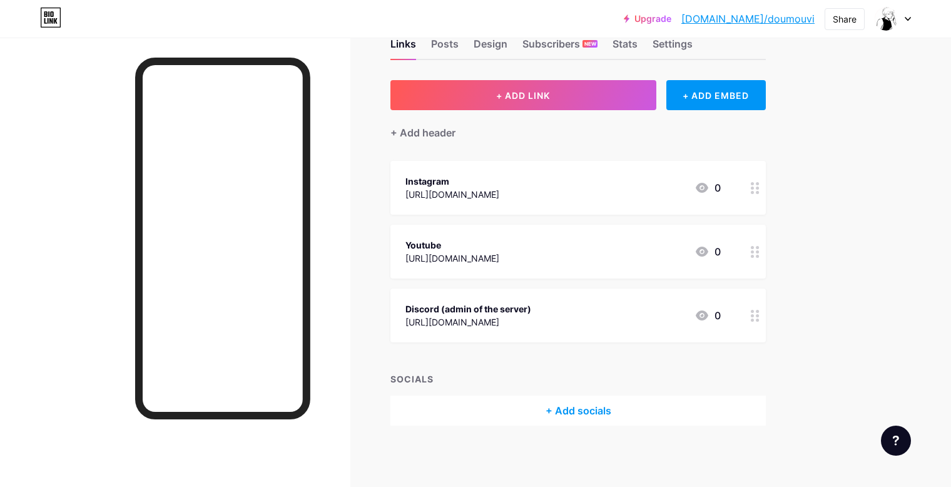
click at [555, 320] on div "Discord (admin of the server) [URL][DOMAIN_NAME] 0" at bounding box center [563, 315] width 315 height 29
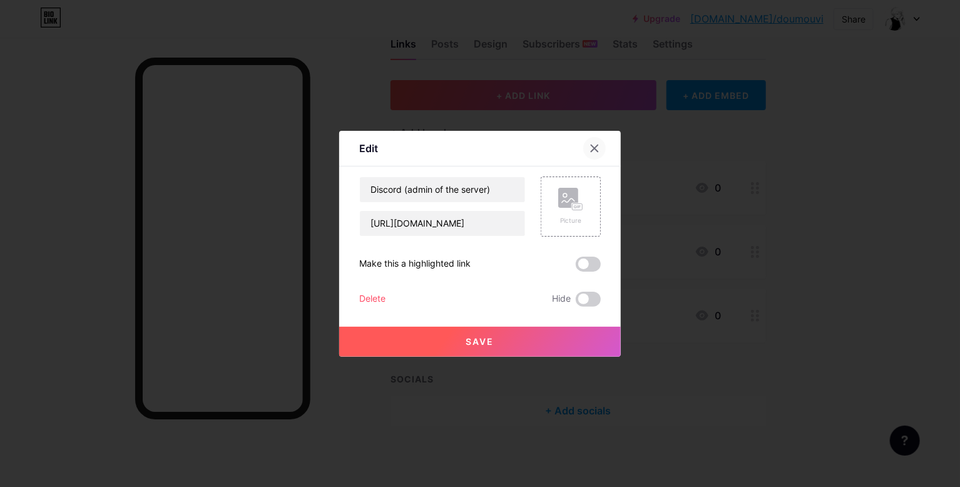
click at [594, 151] on icon at bounding box center [595, 148] width 10 height 10
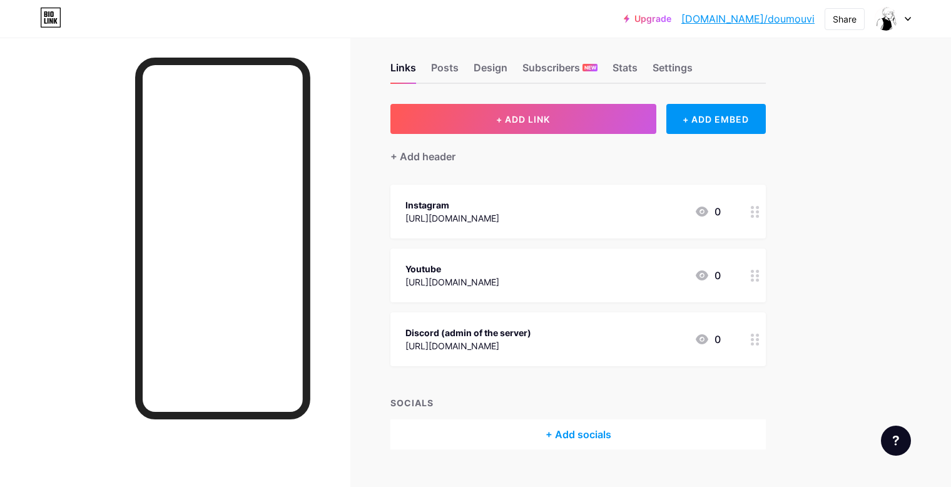
scroll to position [0, 0]
